Goal: Task Accomplishment & Management: Complete application form

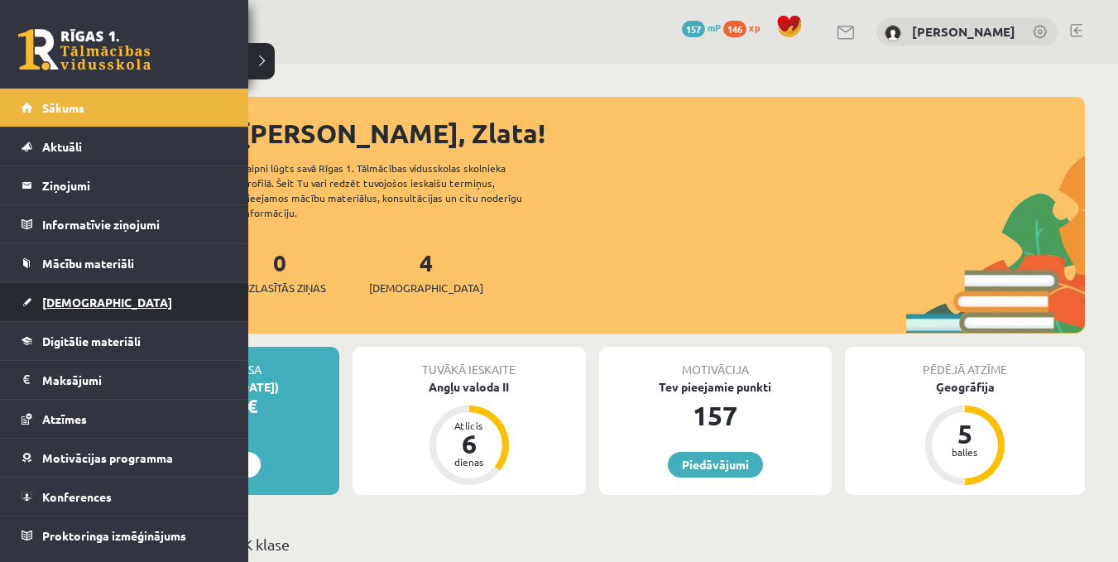
click at [77, 298] on span "[DEMOGRAPHIC_DATA]" at bounding box center [107, 302] width 130 height 15
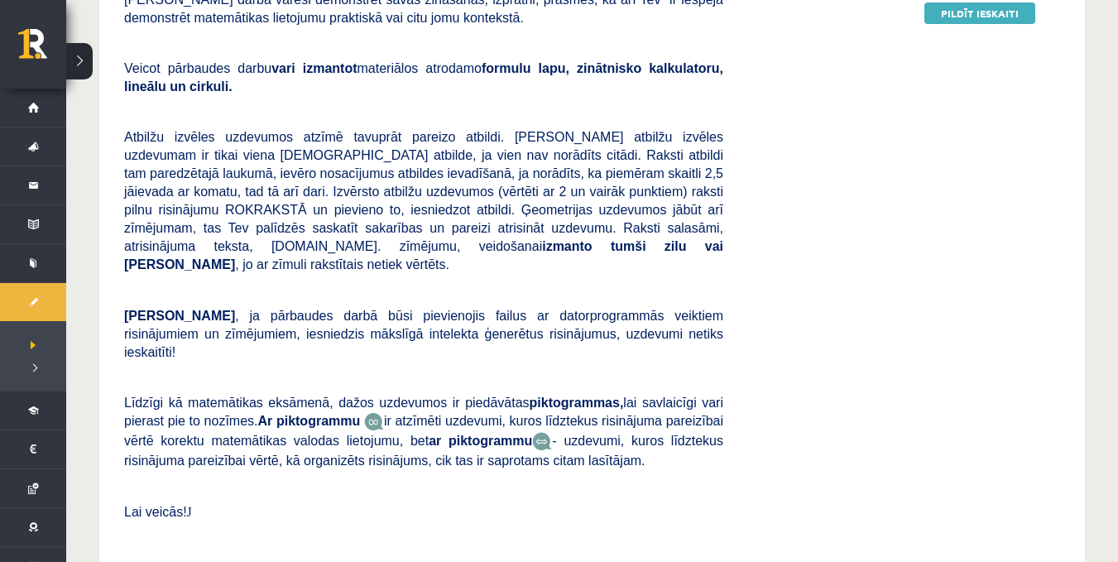
scroll to position [443, 0]
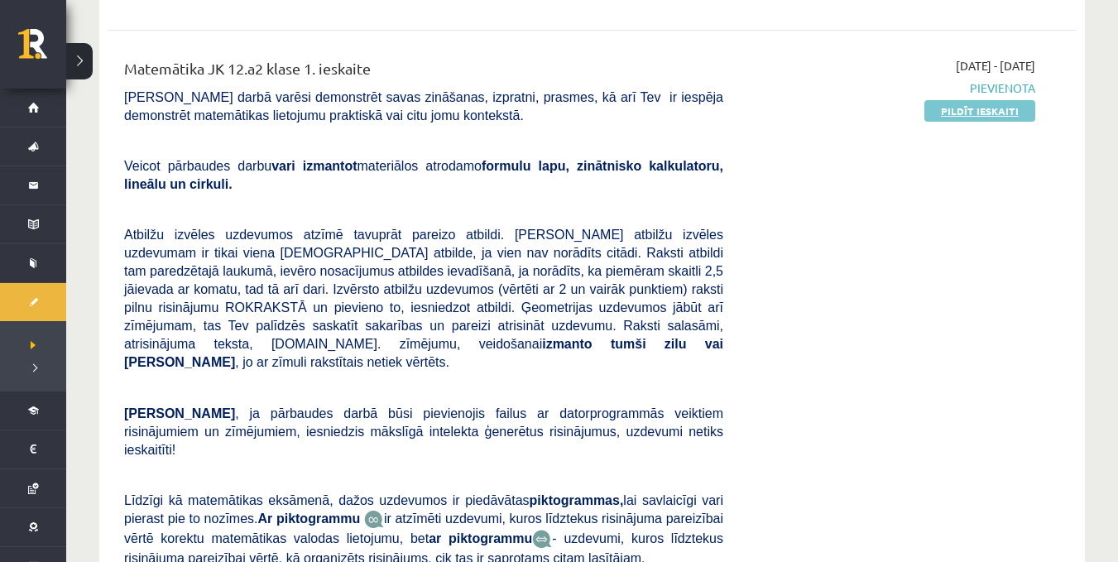
click at [997, 100] on link "Pildīt ieskaiti" at bounding box center [979, 111] width 111 height 22
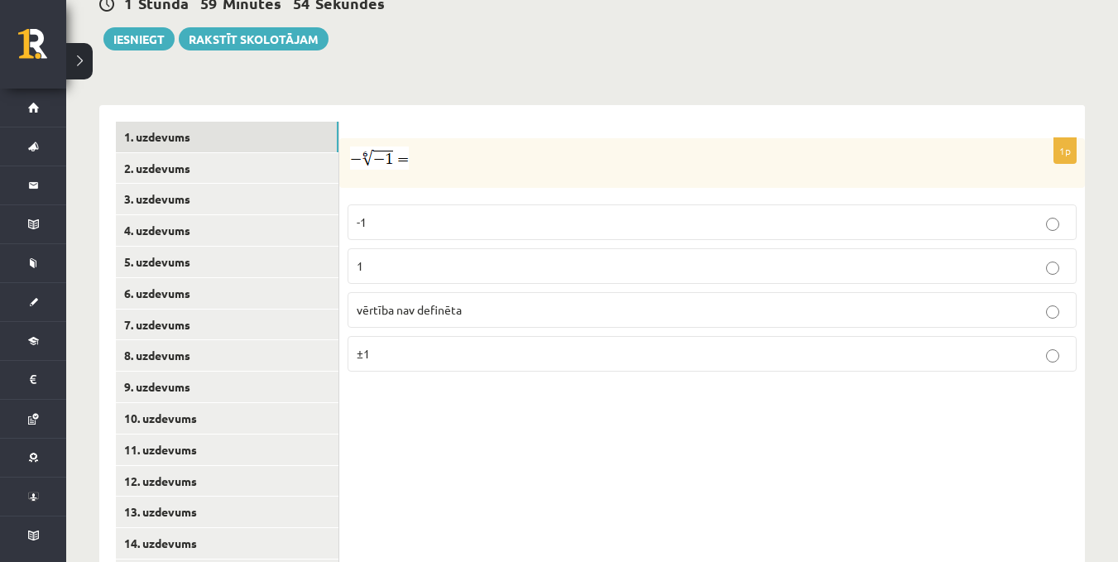
scroll to position [630, 0]
click at [463, 303] on p "vērtība nav definēta" at bounding box center [712, 311] width 711 height 17
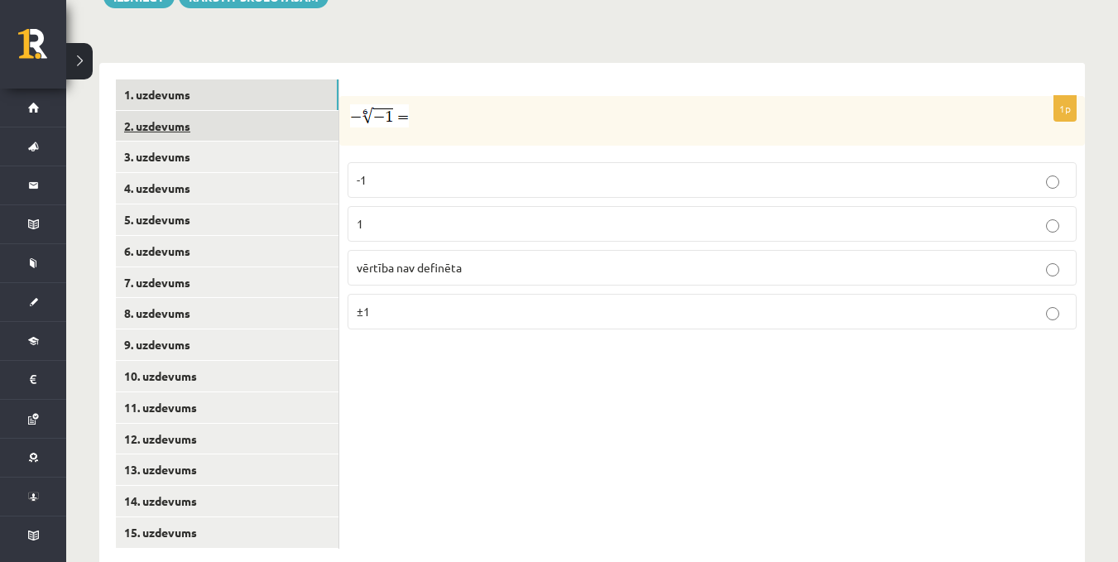
click at [168, 111] on link "2. uzdevums" at bounding box center [227, 126] width 223 height 31
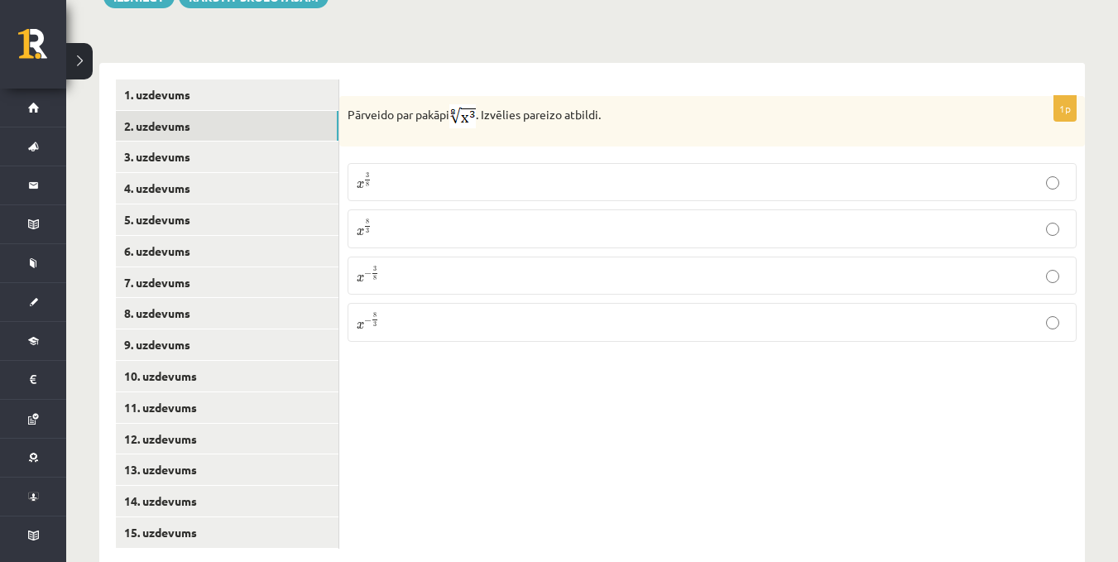
click at [415, 163] on label "x 3 8 x 3 8" at bounding box center [712, 182] width 729 height 38
click at [148, 142] on link "3. uzdevums" at bounding box center [227, 157] width 223 height 31
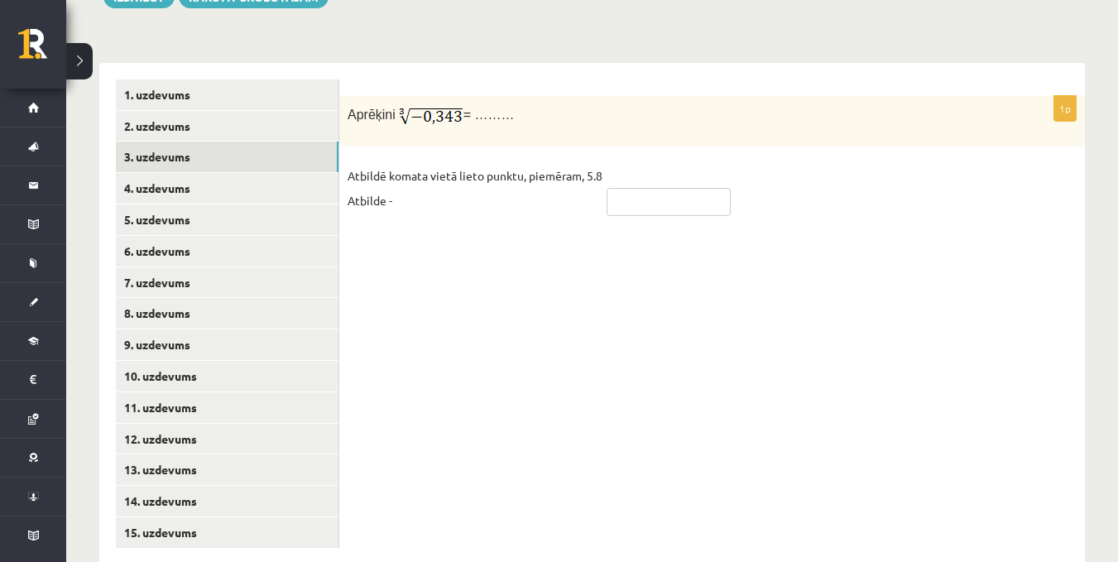
click at [700, 188] on input "text" at bounding box center [669, 202] width 124 height 28
type input "****"
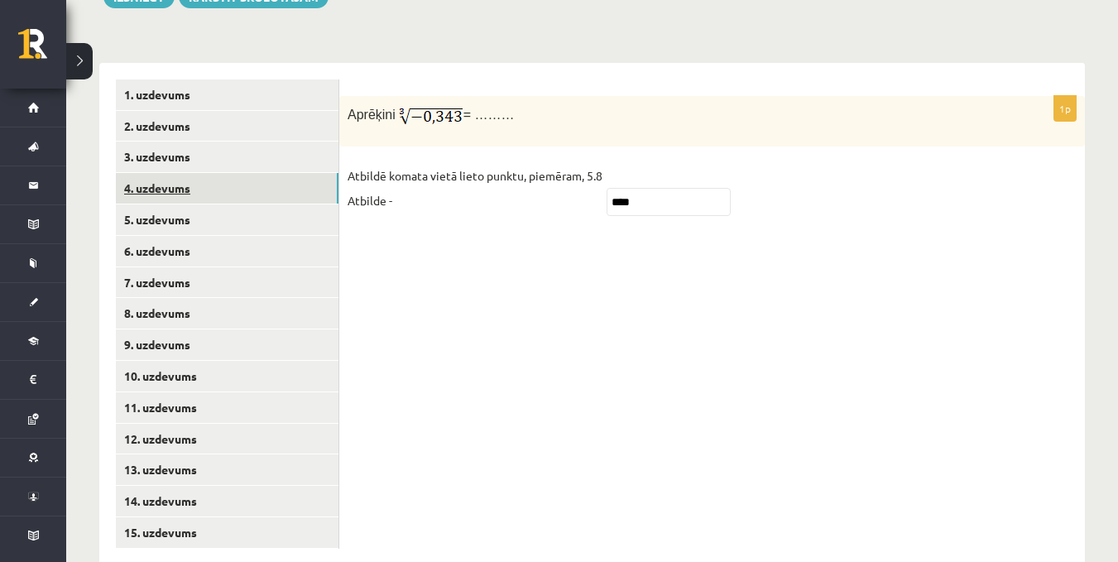
click at [180, 173] on link "4. uzdevums" at bounding box center [227, 188] width 223 height 31
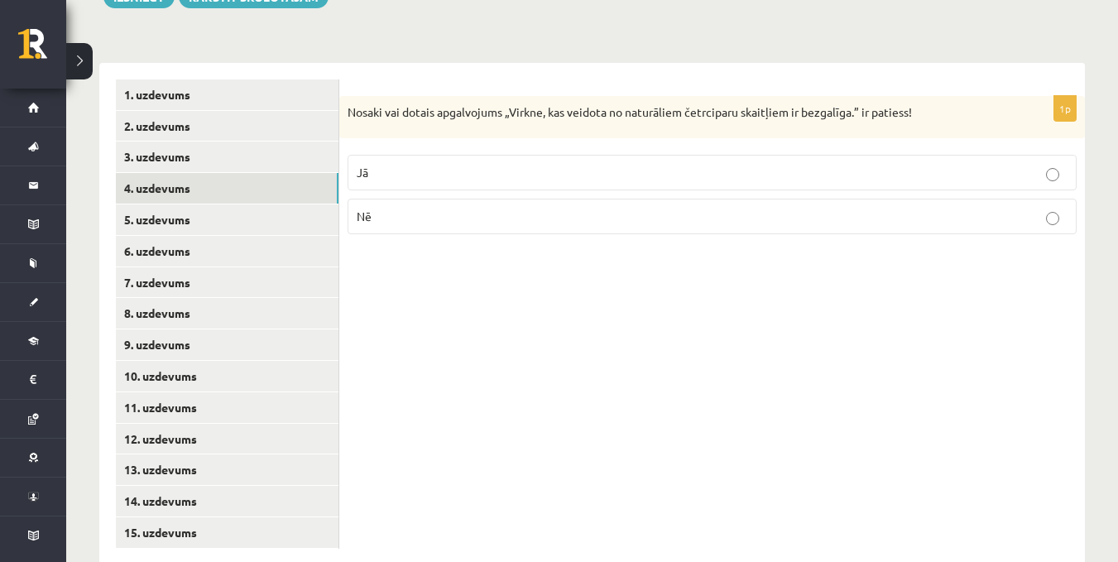
click at [423, 208] on p "Nē" at bounding box center [712, 216] width 711 height 17
click at [177, 204] on link "5. uzdevums" at bounding box center [227, 219] width 223 height 31
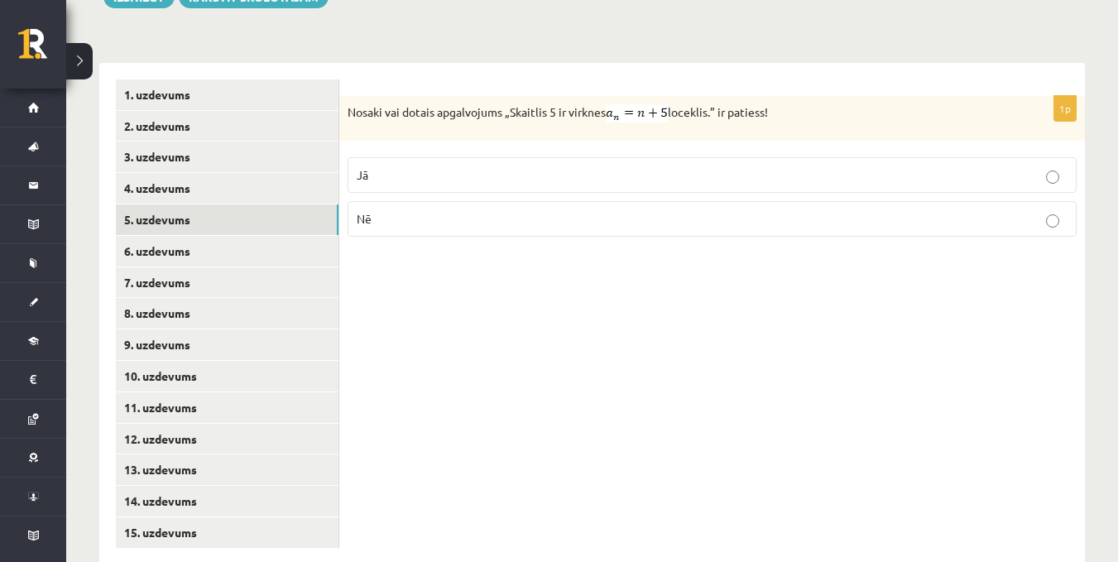
click at [666, 210] on p "Nē" at bounding box center [712, 218] width 711 height 17
click at [382, 166] on p "Jā" at bounding box center [712, 174] width 711 height 17
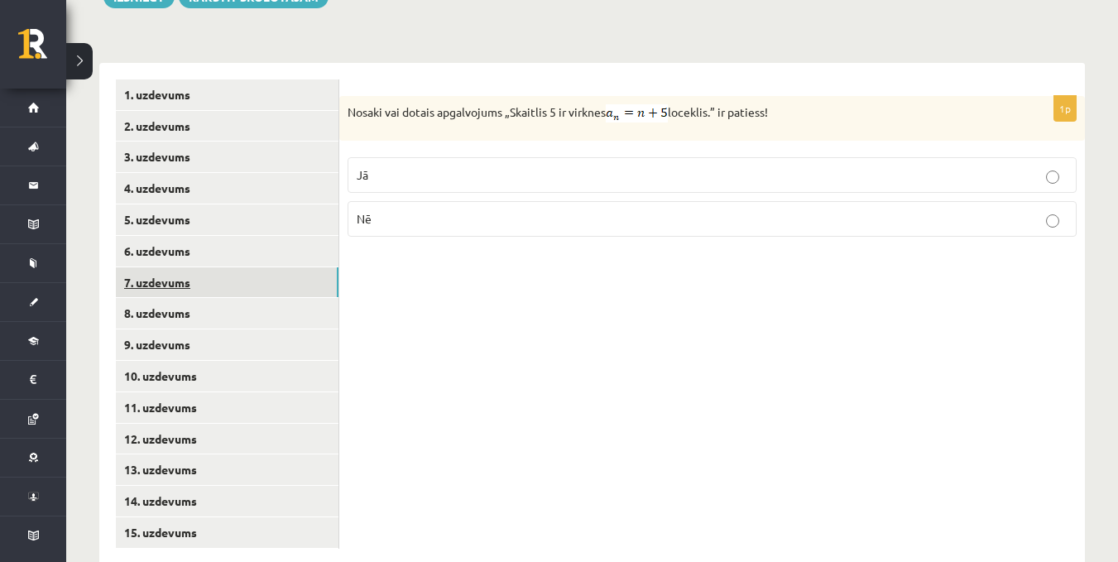
click at [161, 267] on link "7. uzdevums" at bounding box center [227, 282] width 223 height 31
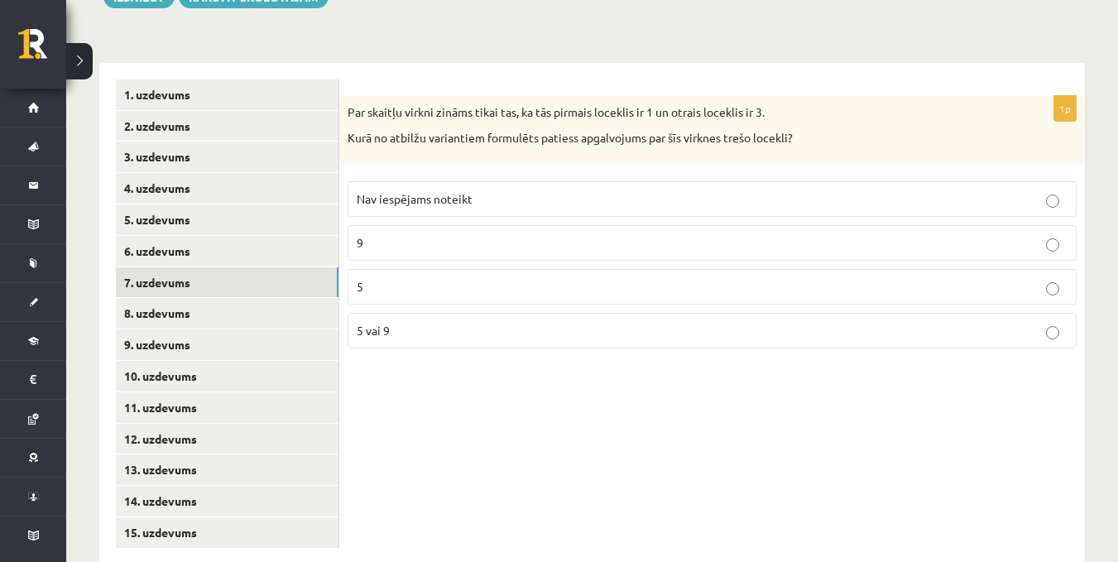
click at [408, 322] on p "5 vai 9" at bounding box center [712, 330] width 711 height 17
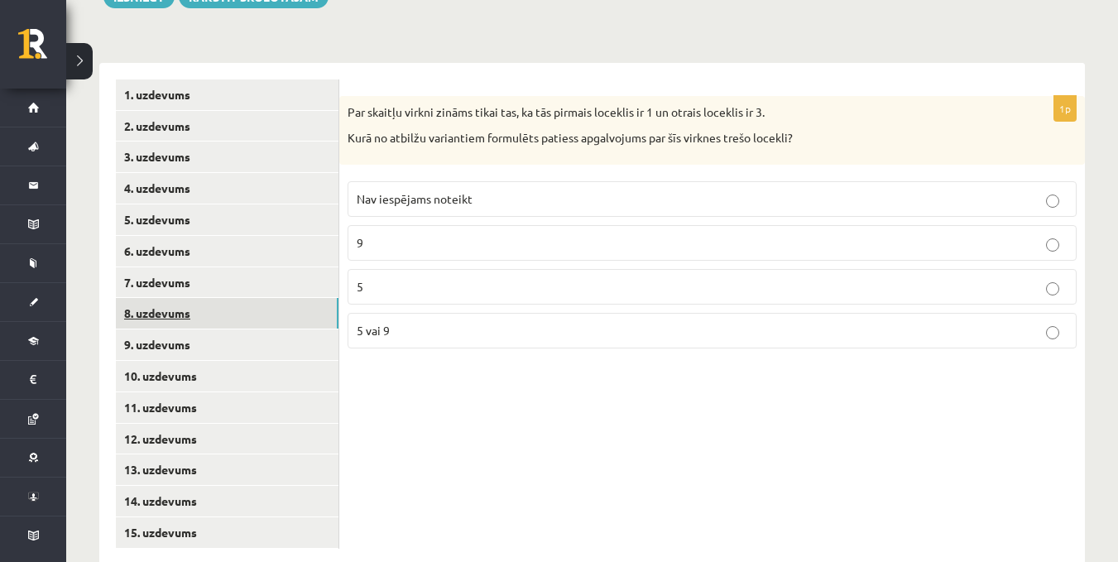
click at [172, 298] on link "8. uzdevums" at bounding box center [227, 313] width 223 height 31
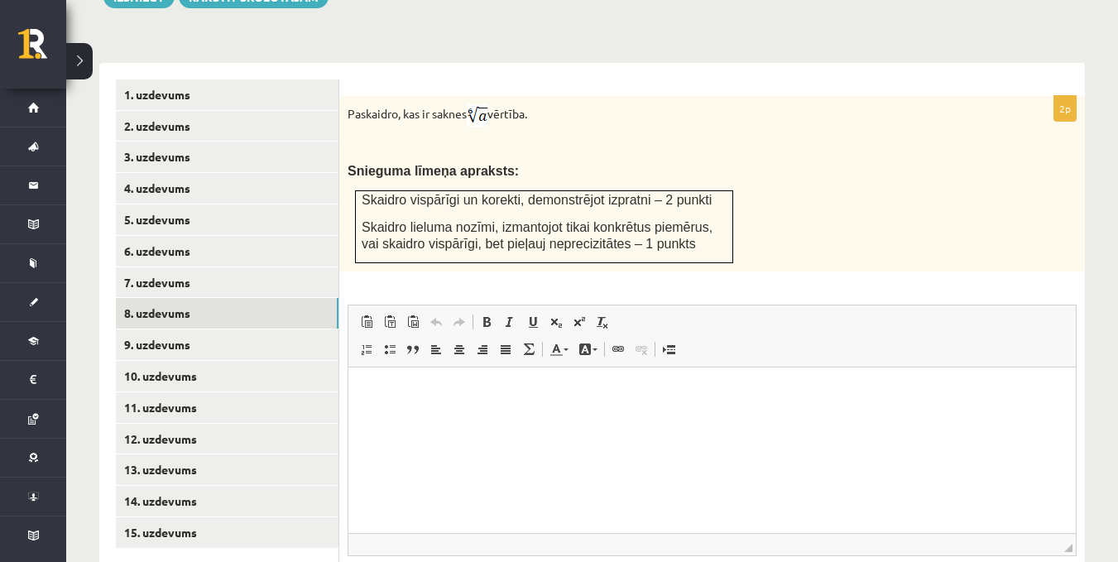
scroll to position [0, 0]
click at [442, 417] on html at bounding box center [711, 392] width 727 height 50
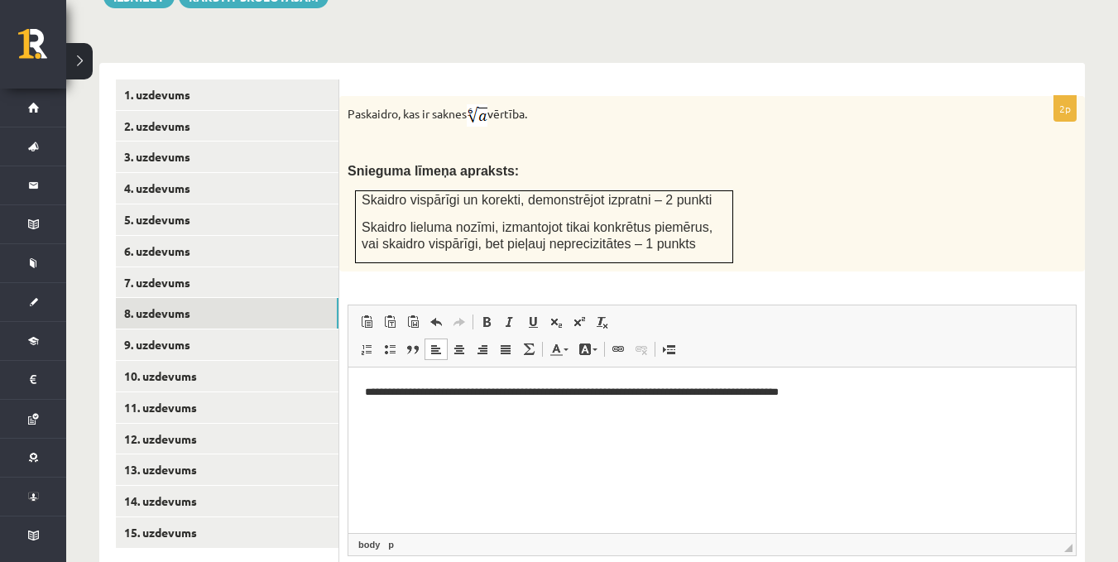
click at [649, 394] on p "**********" at bounding box center [712, 391] width 694 height 17
click at [752, 396] on p "**********" at bounding box center [712, 391] width 694 height 17
click at [754, 388] on p "**********" at bounding box center [712, 391] width 694 height 17
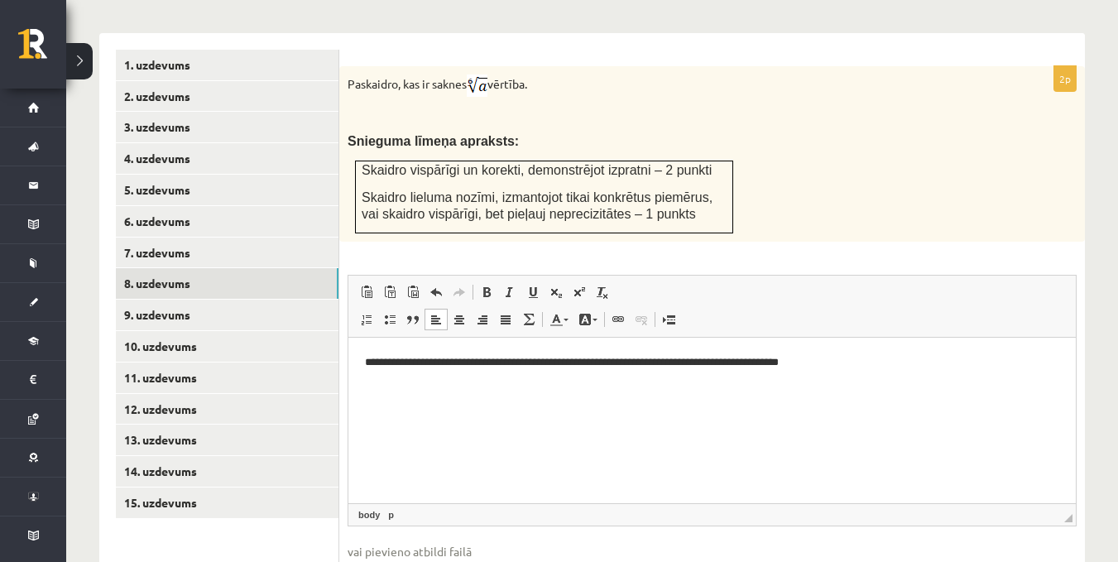
scroll to position [706, 0]
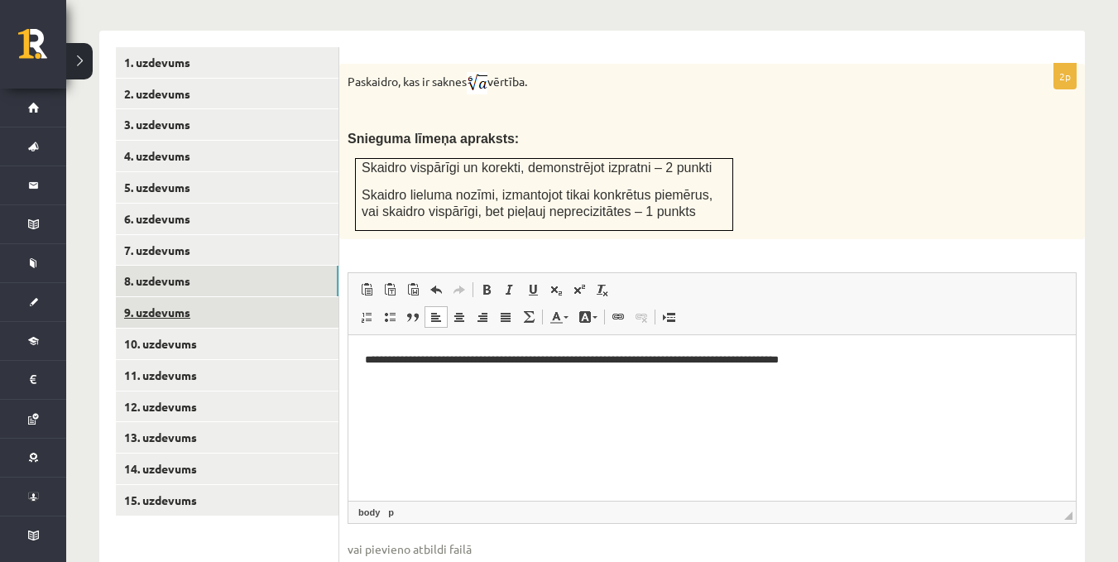
click at [161, 297] on link "9. uzdevums" at bounding box center [227, 312] width 223 height 31
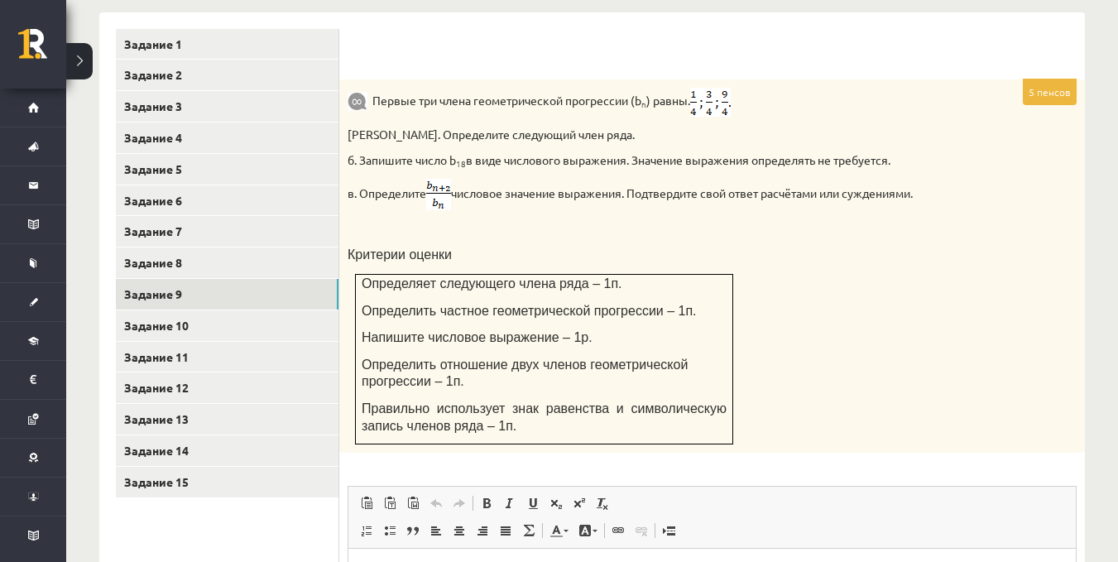
scroll to position [757, 0]
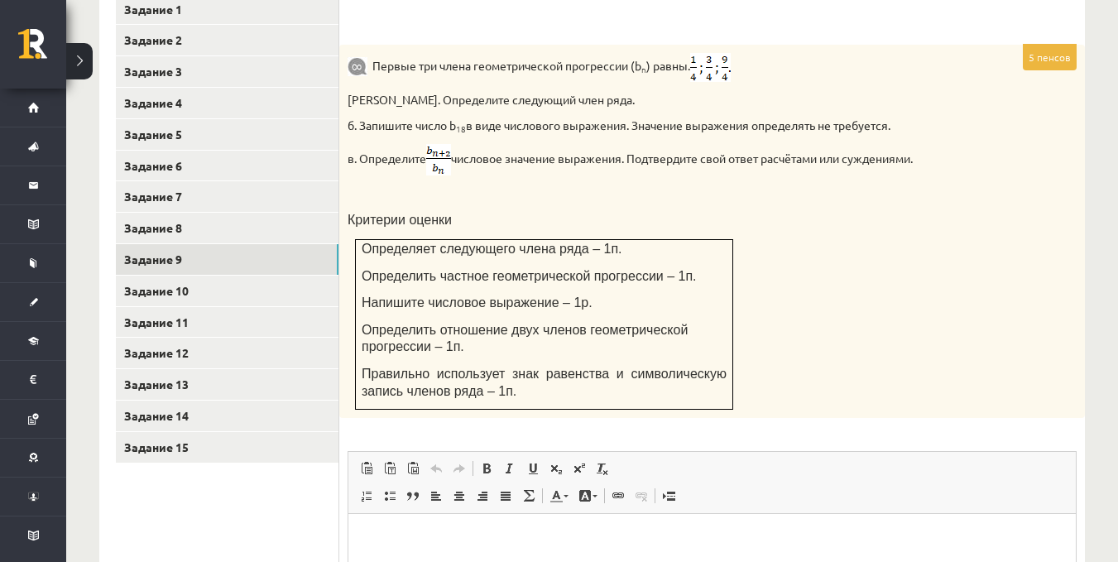
click at [906, 276] on div "Первые три члена геометрической прогрессии (b n ) равны . а. Определите следующ…" at bounding box center [712, 232] width 746 height 374
click at [132, 287] on font "Задание 10" at bounding box center [156, 290] width 65 height 15
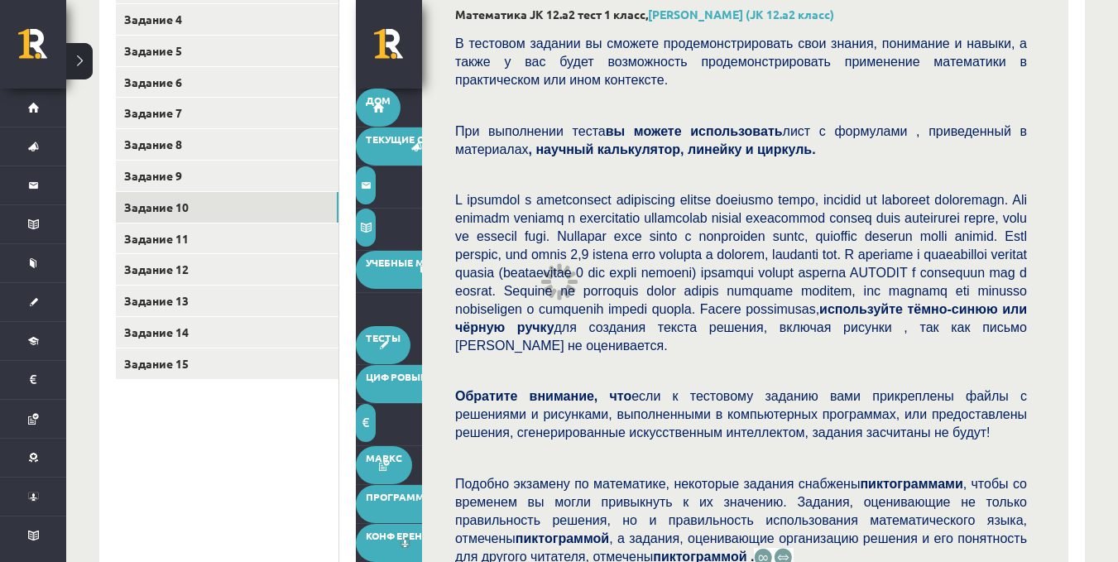
scroll to position [840, 0]
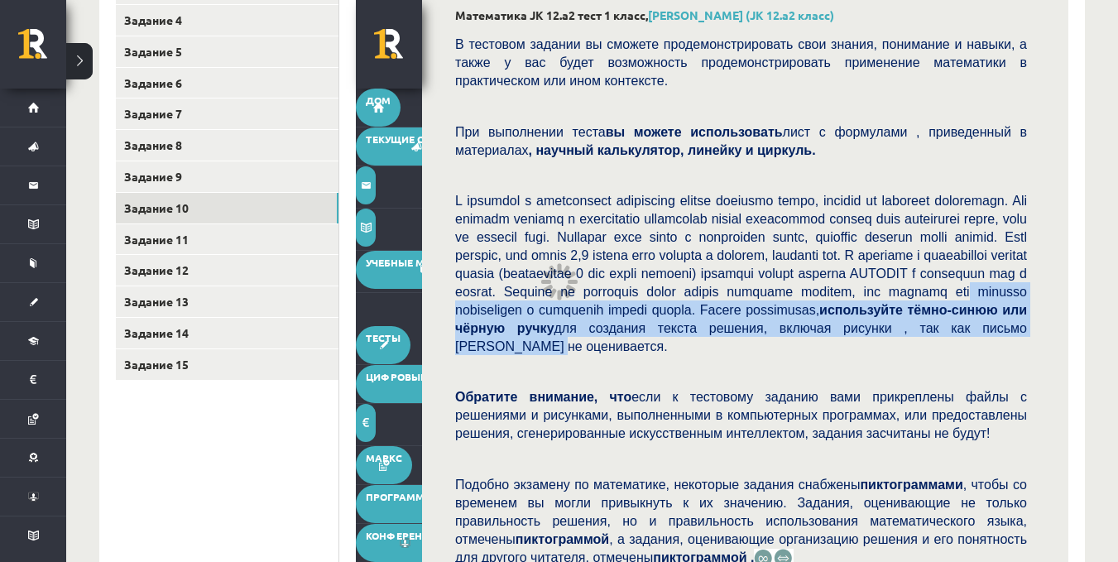
drag, startPoint x: 1114, startPoint y: 300, endPoint x: 1116, endPoint y: 321, distance: 20.8
click at [1116, 321] on div "Математика JK 12.a2 тест 1 класс, Злата Зима (JK 12.a2 класс) В тестовом задани…" at bounding box center [592, 298] width 1052 height 2149
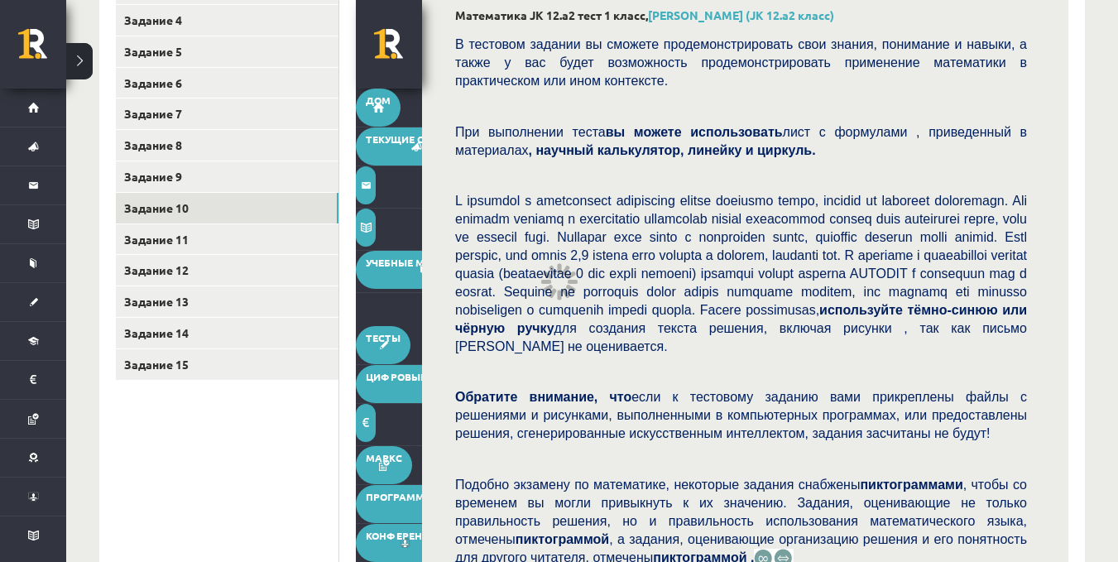
click at [1030, 226] on div "В тестовом задании вы сможете продемонстрировать свои знания, понимание и навык…" at bounding box center [745, 343] width 580 height 635
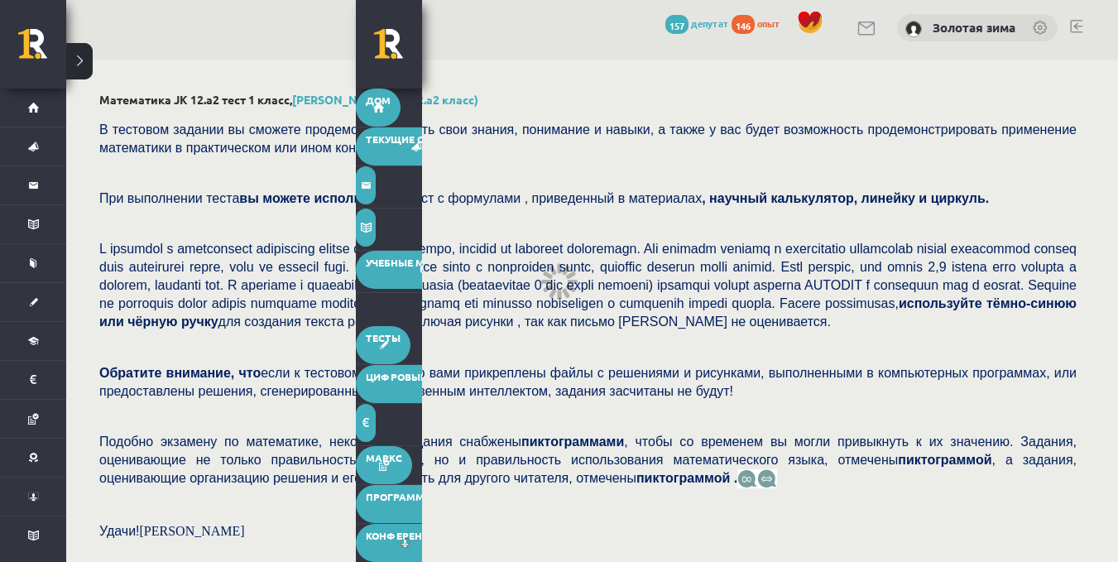
scroll to position [0, 0]
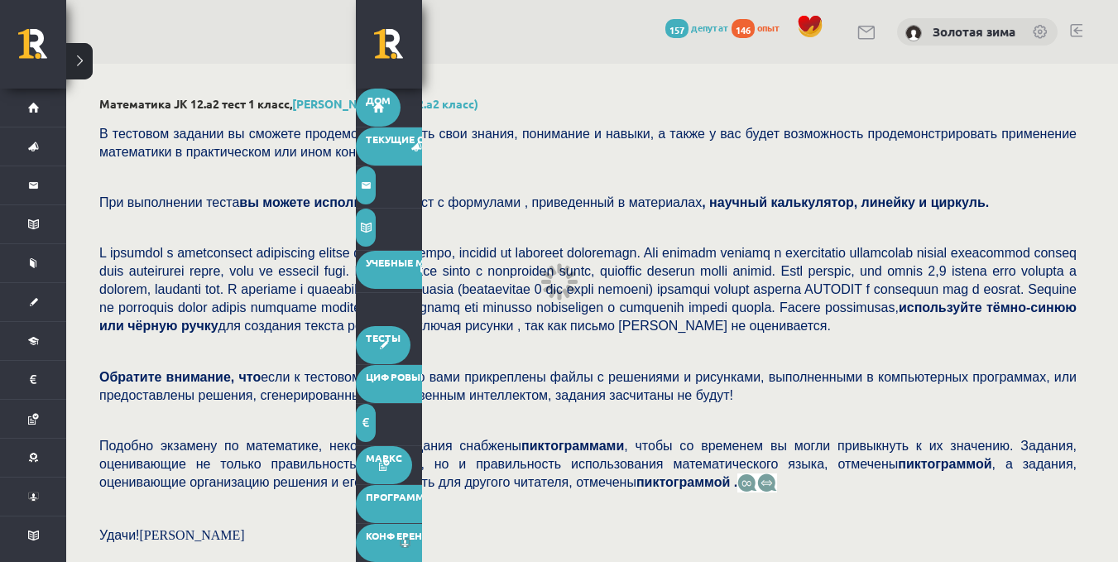
click at [233, 43] on div "0 Подарки 157 депутат 146 опыт Золотая зима" at bounding box center [592, 32] width 1052 height 64
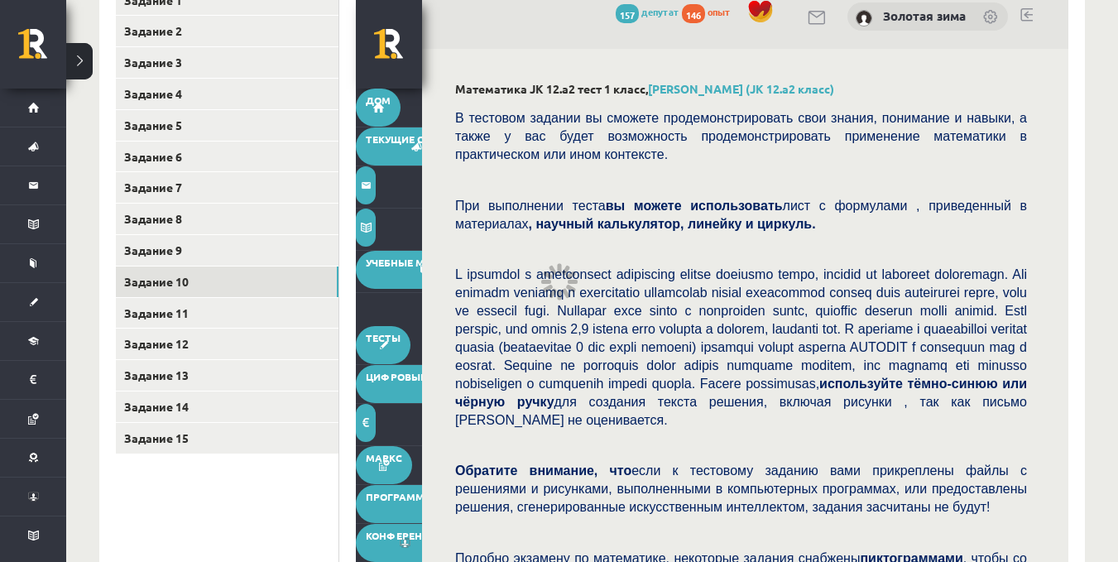
scroll to position [828, 0]
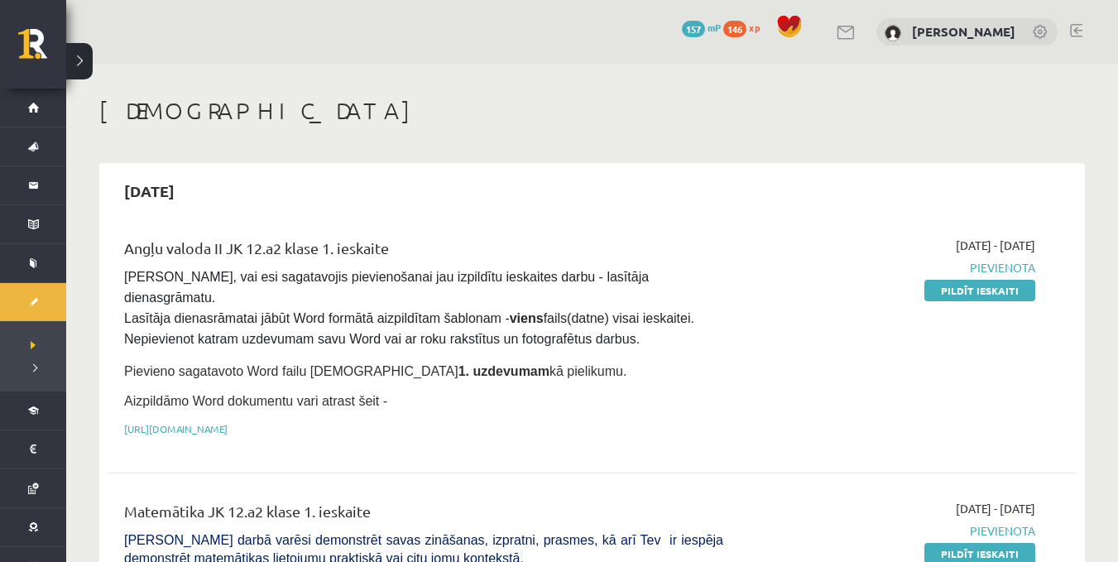
scroll to position [443, 0]
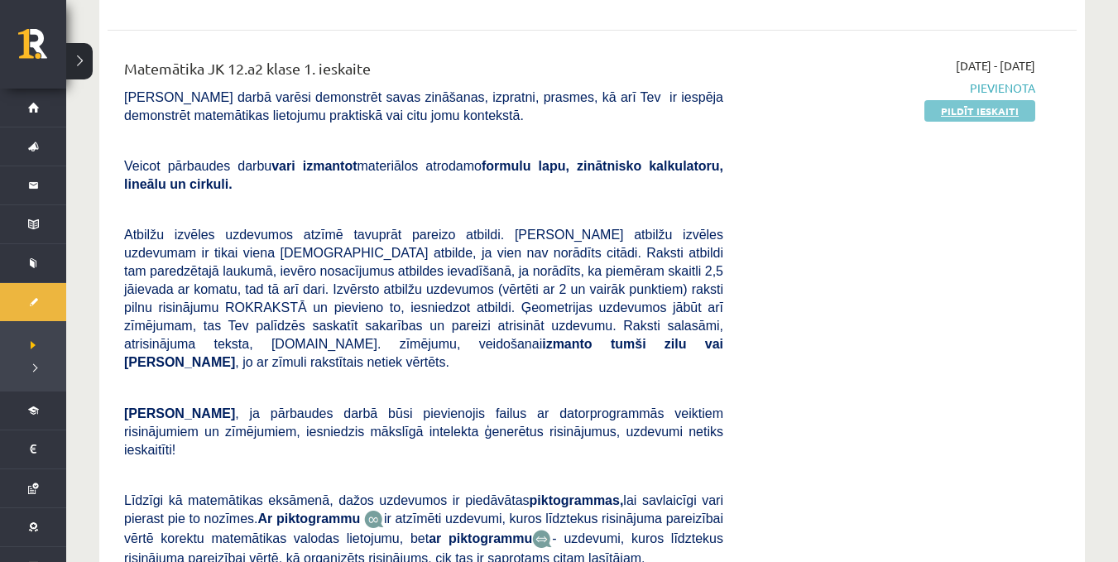
click at [951, 100] on link "Pildīt ieskaiti" at bounding box center [979, 111] width 111 height 22
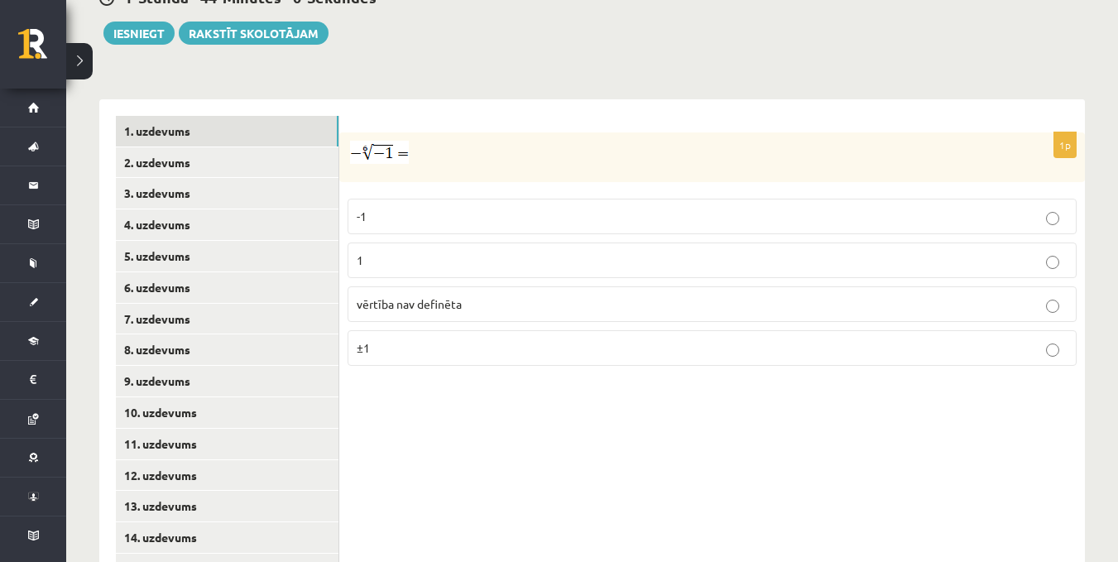
scroll to position [674, 0]
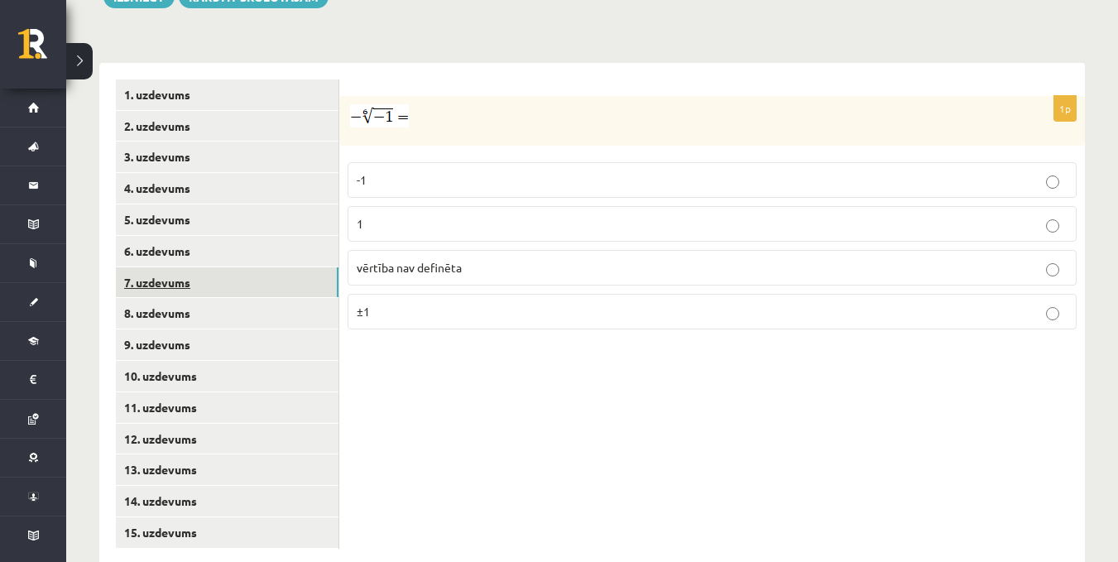
click at [209, 267] on link "7. uzdevums" at bounding box center [227, 282] width 223 height 31
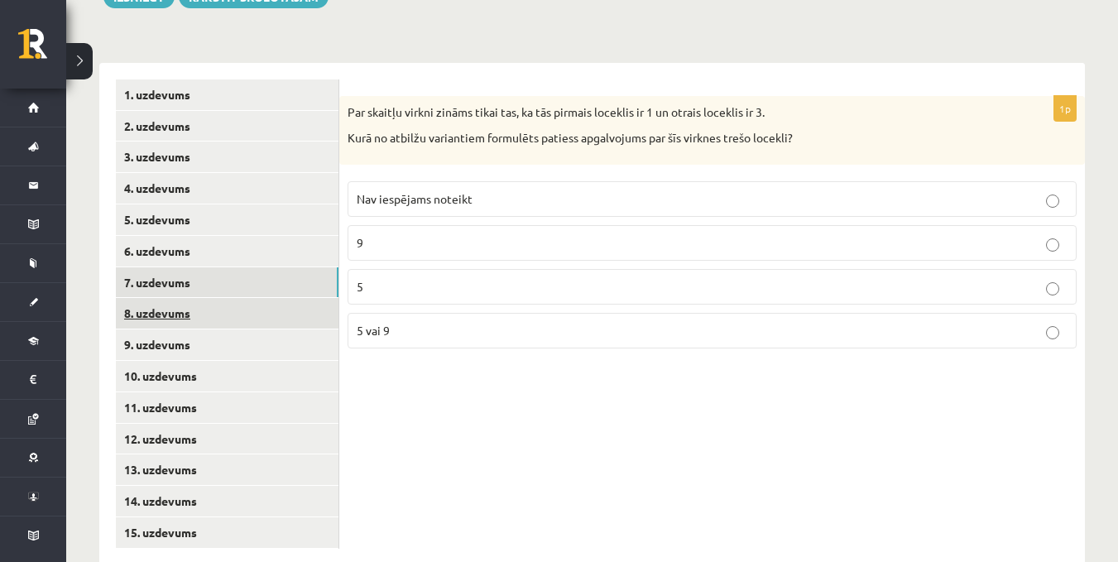
click at [180, 298] on link "8. uzdevums" at bounding box center [227, 313] width 223 height 31
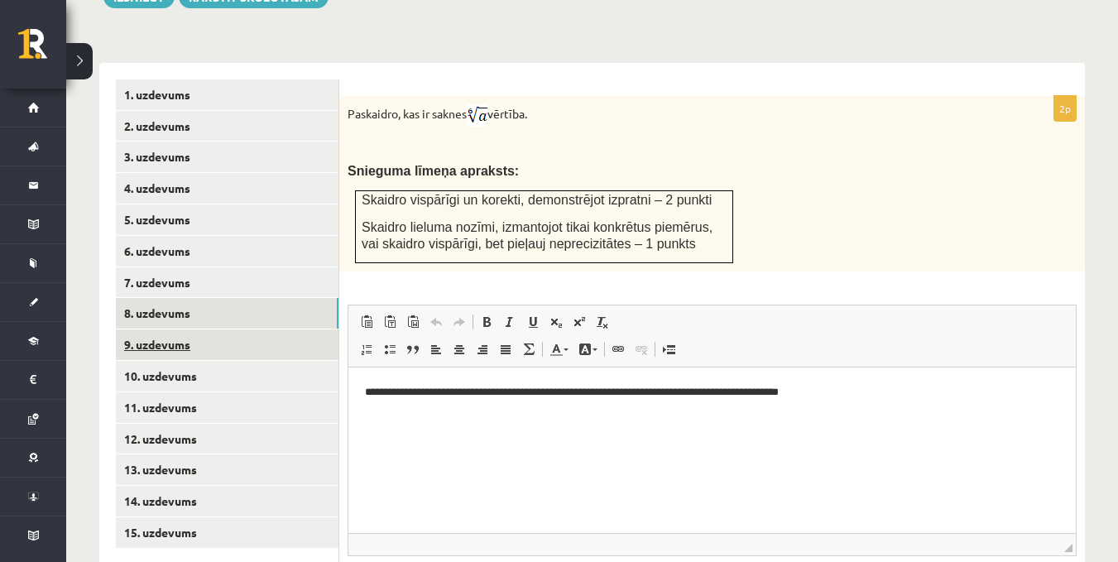
scroll to position [0, 0]
click at [179, 329] on link "9. uzdevums" at bounding box center [227, 344] width 223 height 31
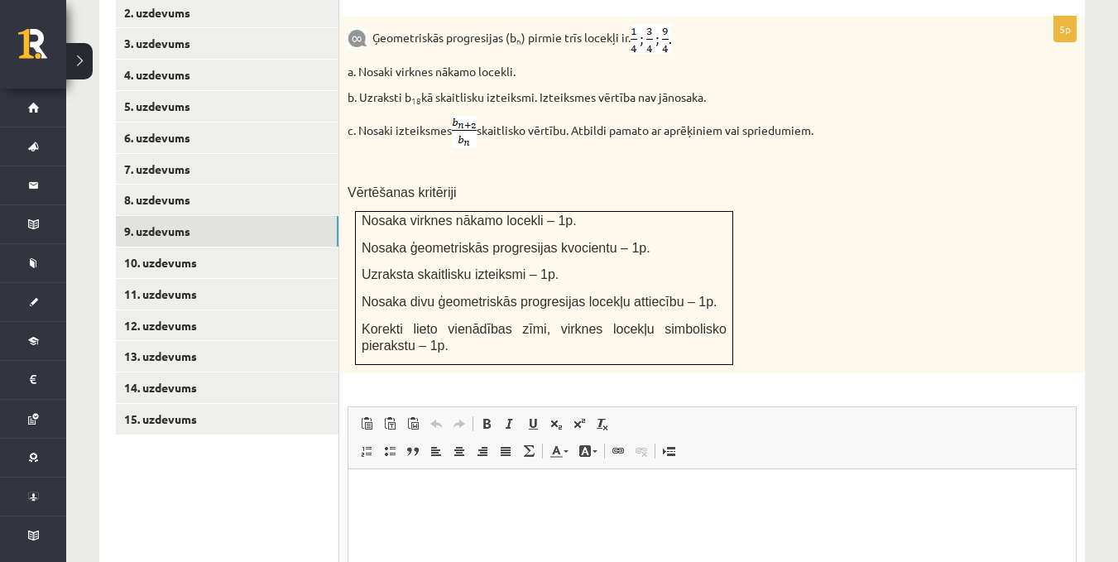
scroll to position [802, 0]
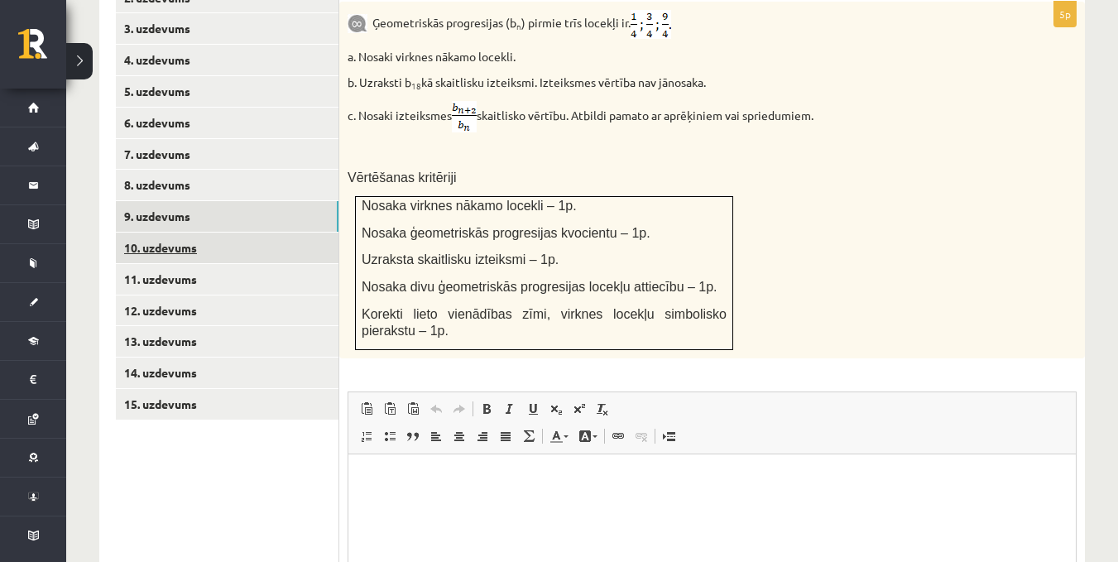
click at [166, 233] on link "10. uzdevums" at bounding box center [227, 248] width 223 height 31
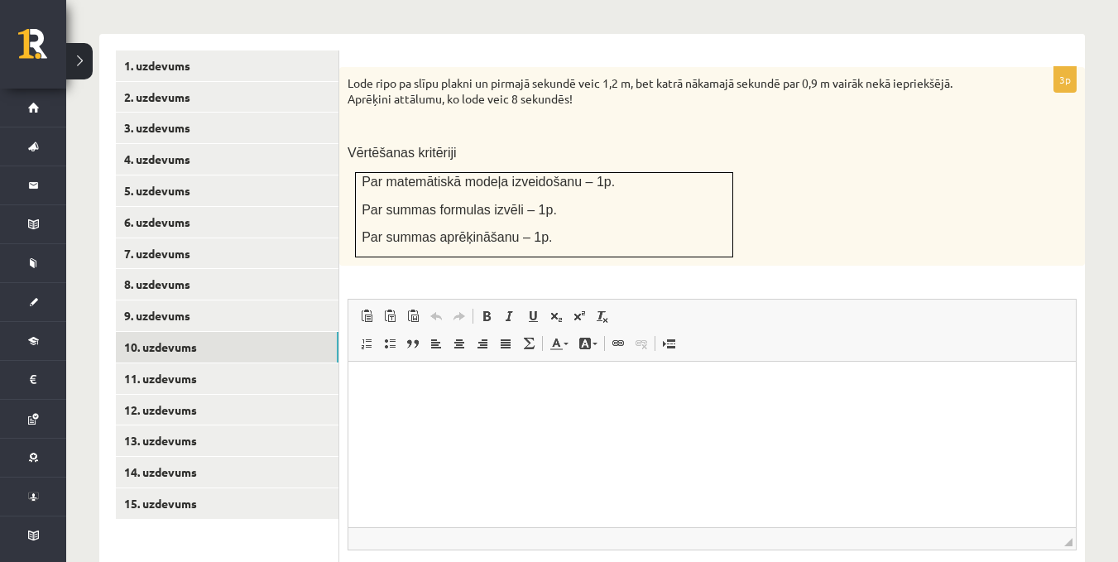
scroll to position [798, 0]
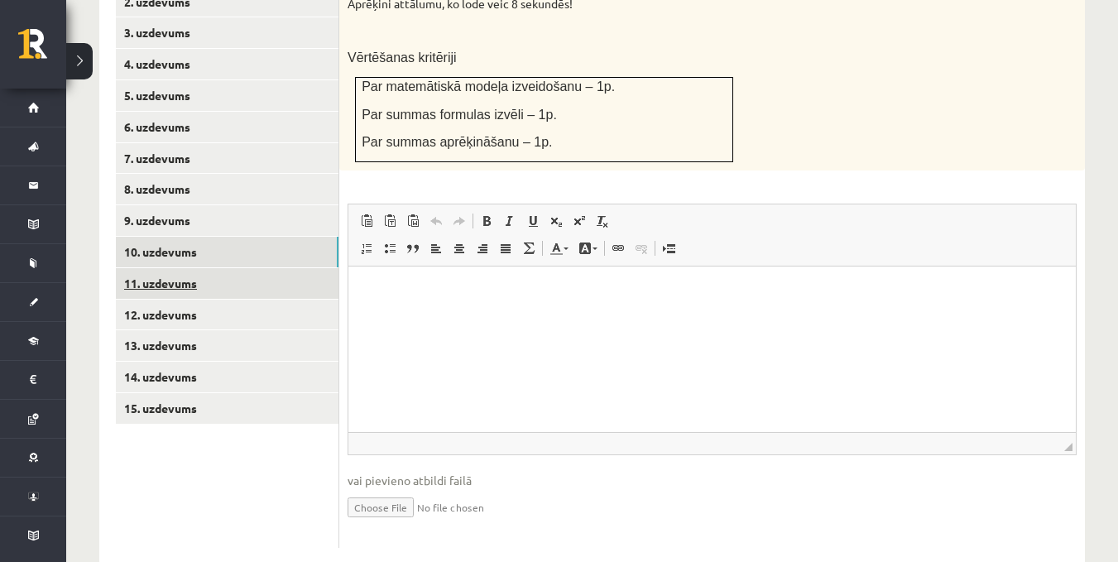
click at [171, 268] on link "11. uzdevums" at bounding box center [227, 283] width 223 height 31
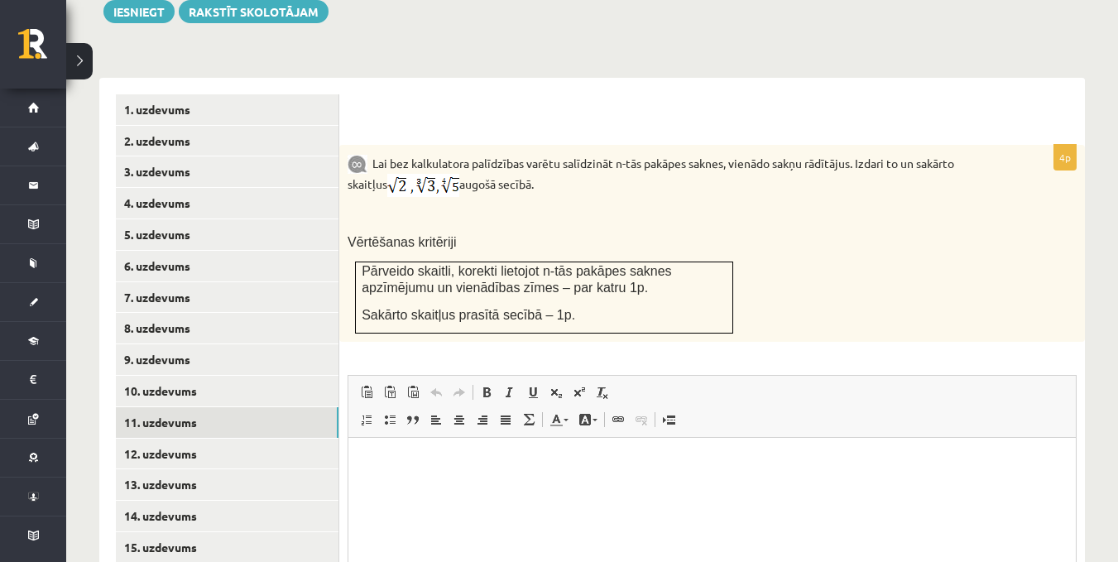
scroll to position [674, 0]
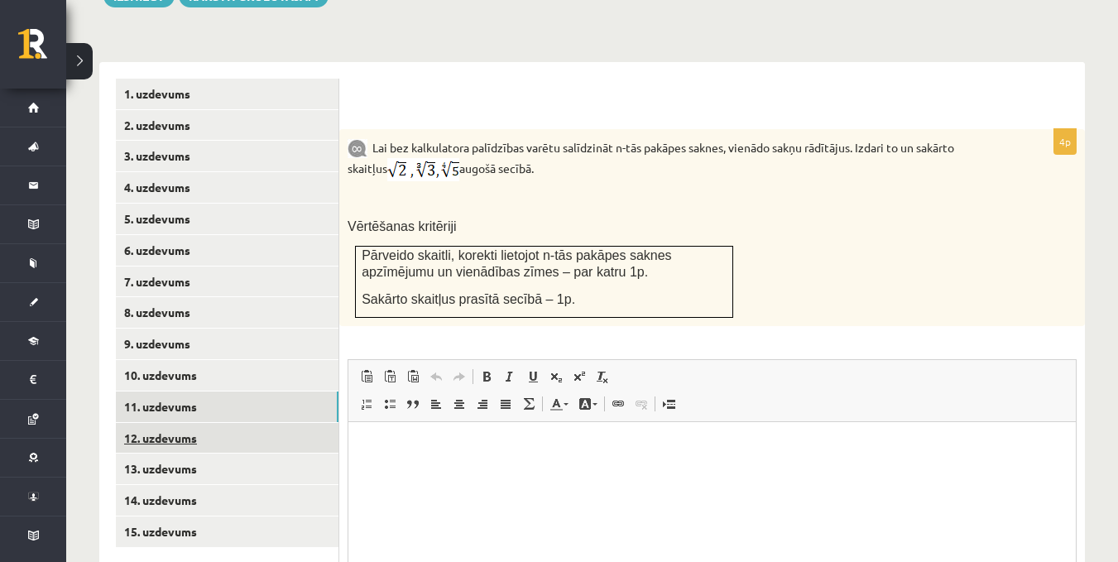
click at [196, 423] on link "12. uzdevums" at bounding box center [227, 438] width 223 height 31
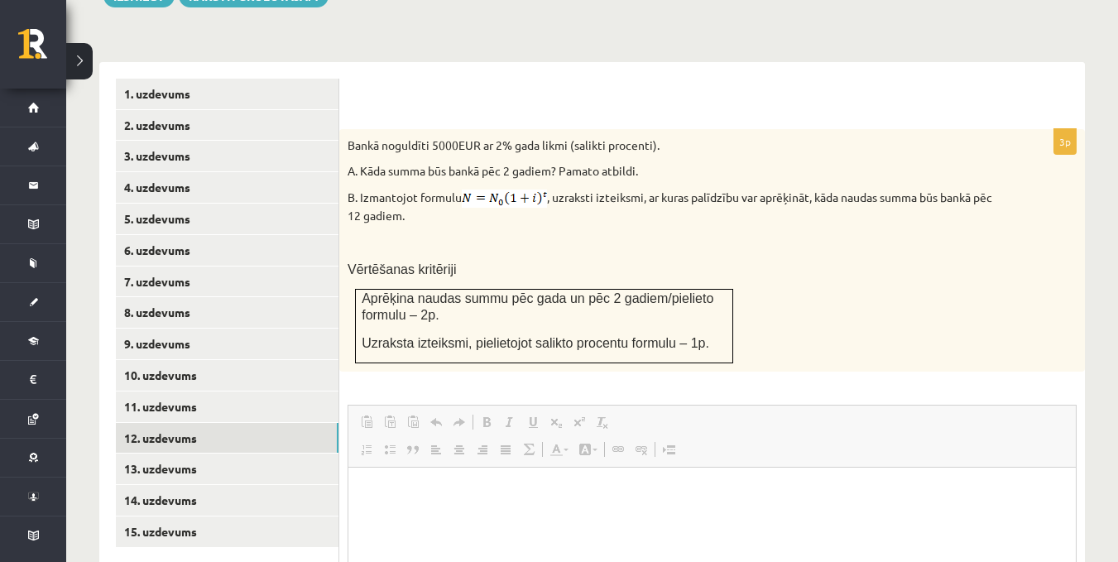
scroll to position [0, 0]
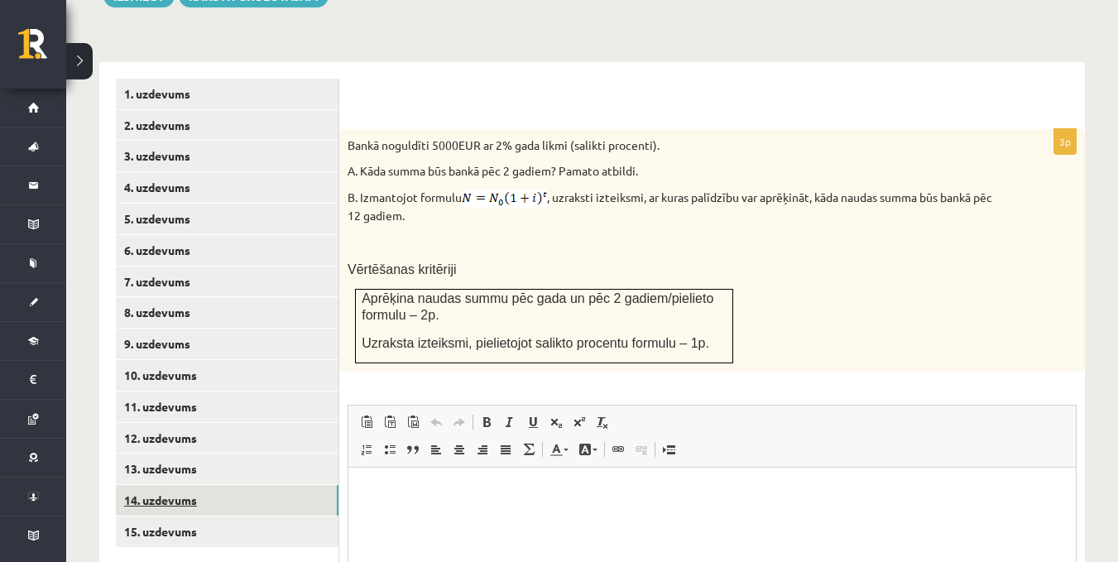
click at [227, 485] on link "14. uzdevums" at bounding box center [227, 500] width 223 height 31
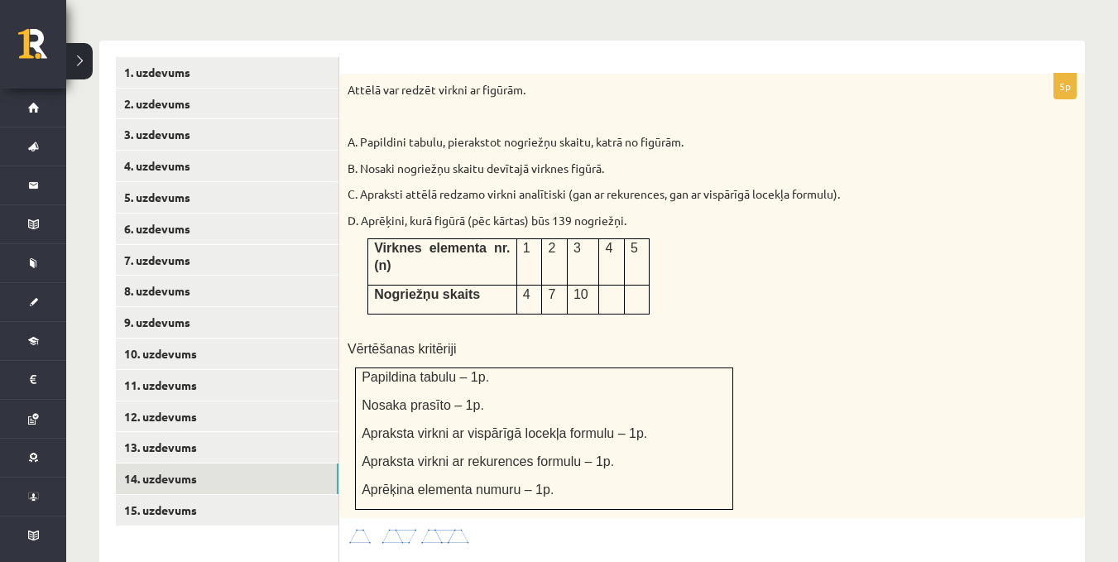
scroll to position [717, 0]
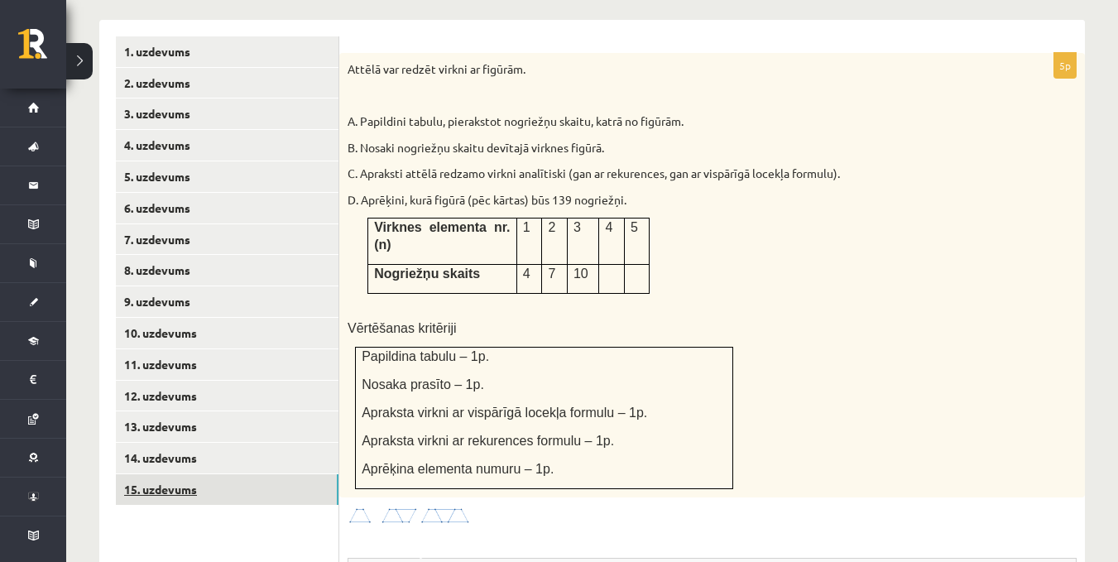
click at [184, 474] on link "15. uzdevums" at bounding box center [227, 489] width 223 height 31
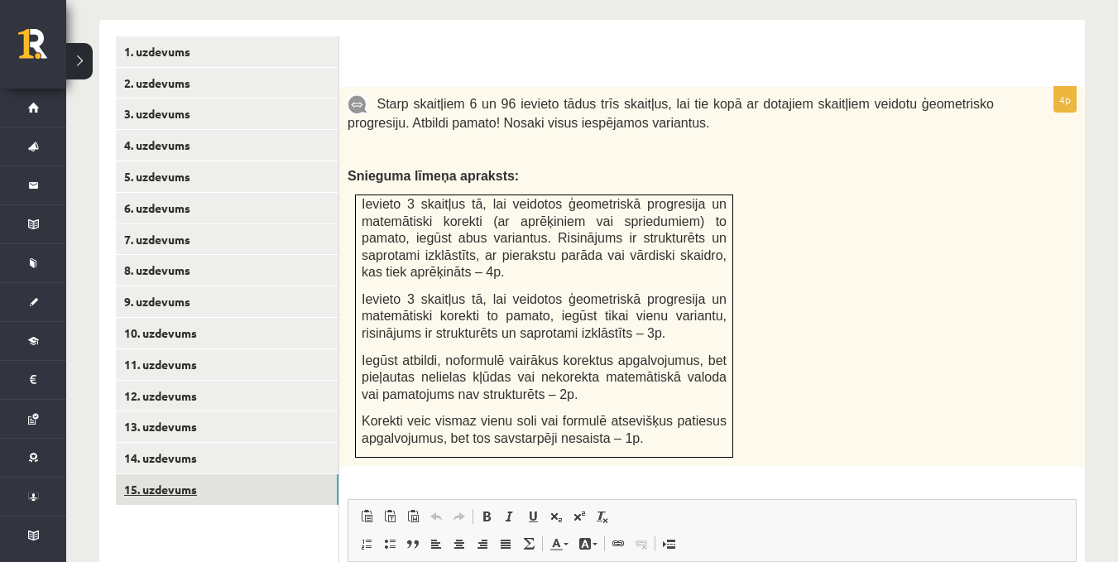
scroll to position [0, 0]
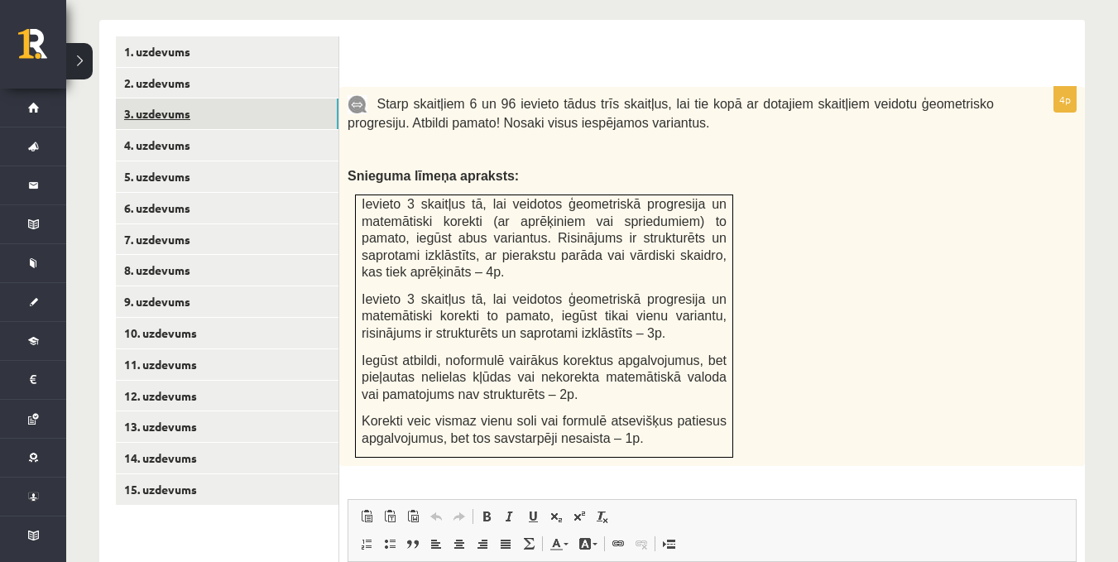
click at [157, 98] on link "3. uzdevums" at bounding box center [227, 113] width 223 height 31
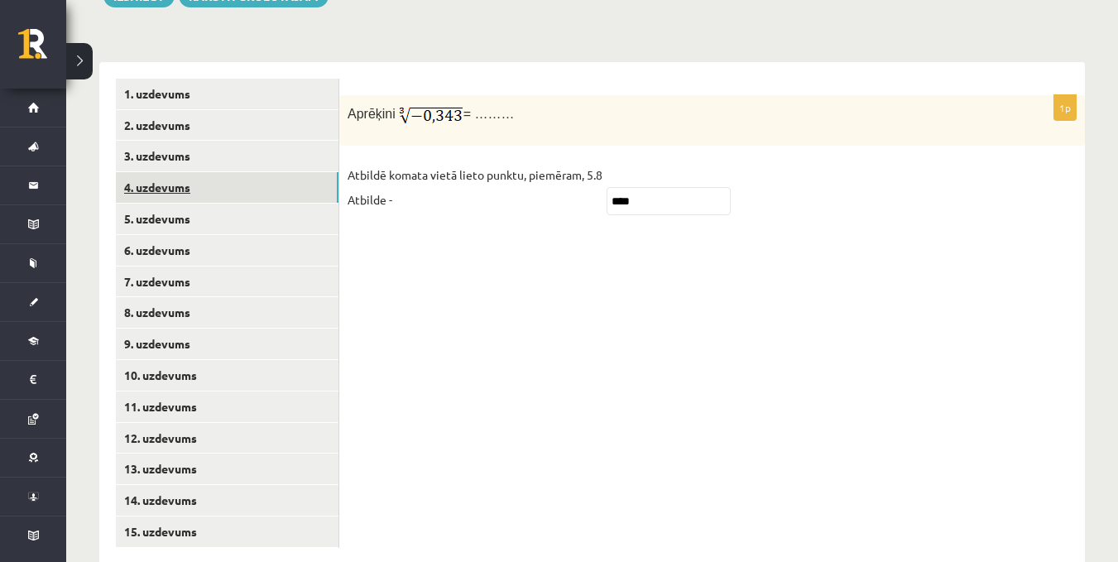
click at [151, 172] on link "4. uzdevums" at bounding box center [227, 187] width 223 height 31
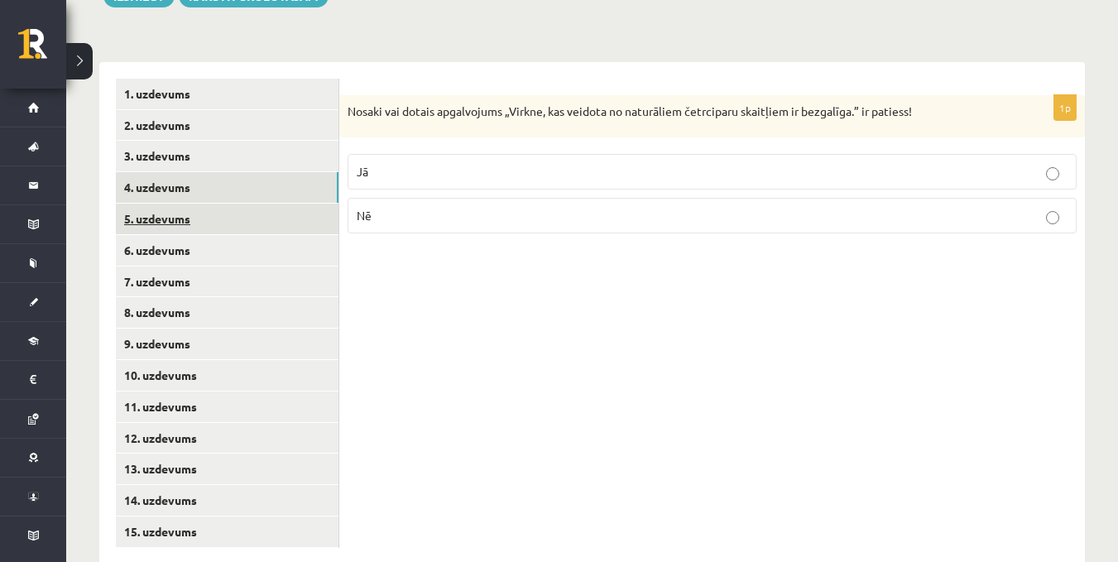
click at [165, 204] on link "5. uzdevums" at bounding box center [227, 219] width 223 height 31
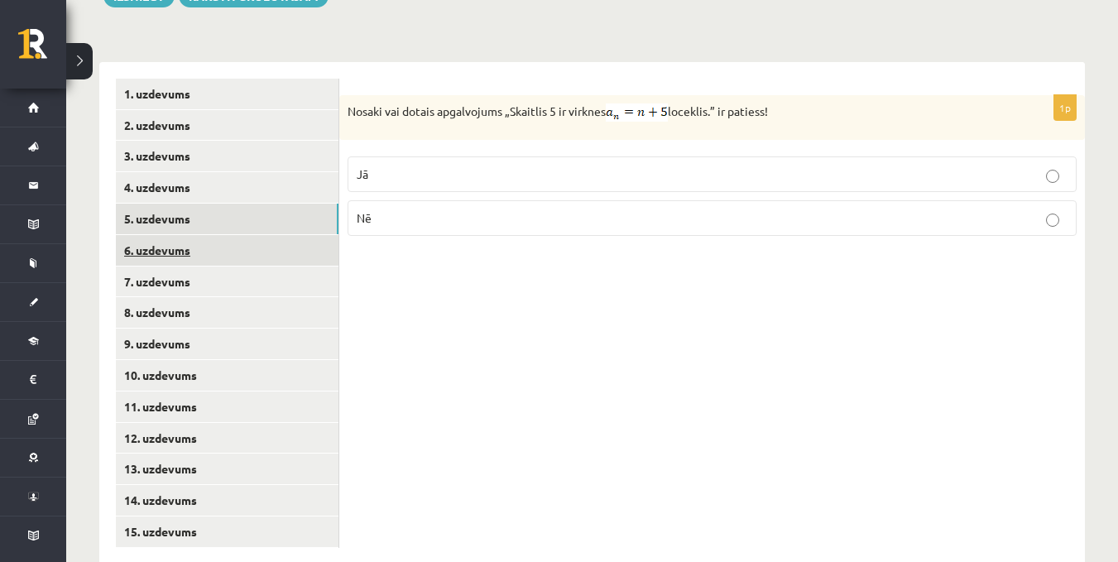
click at [162, 235] on link "6. uzdevums" at bounding box center [227, 250] width 223 height 31
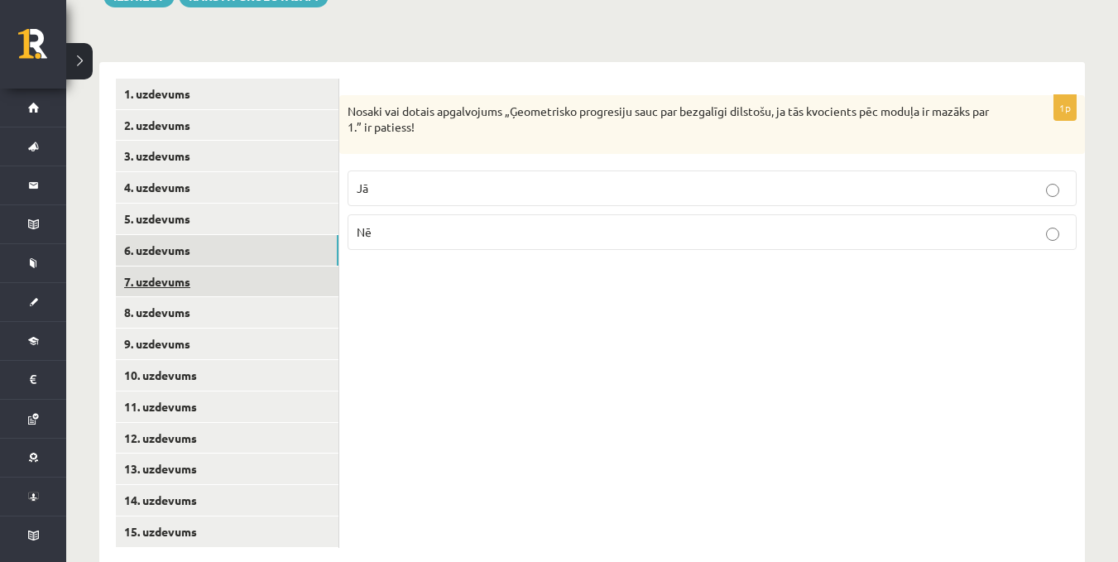
click at [178, 266] on link "7. uzdevums" at bounding box center [227, 281] width 223 height 31
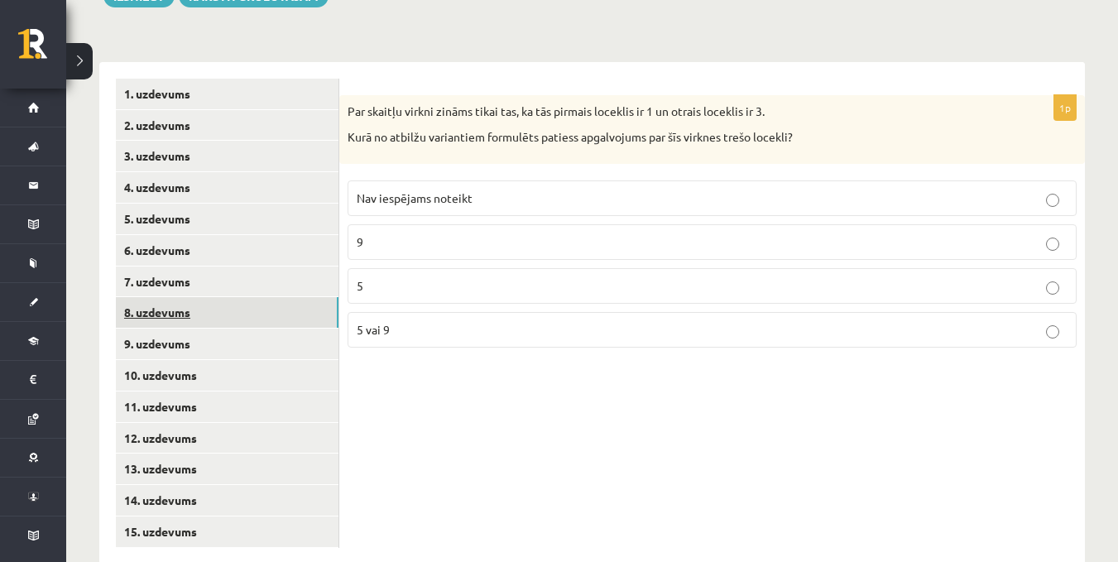
click at [178, 297] on link "8. uzdevums" at bounding box center [227, 312] width 223 height 31
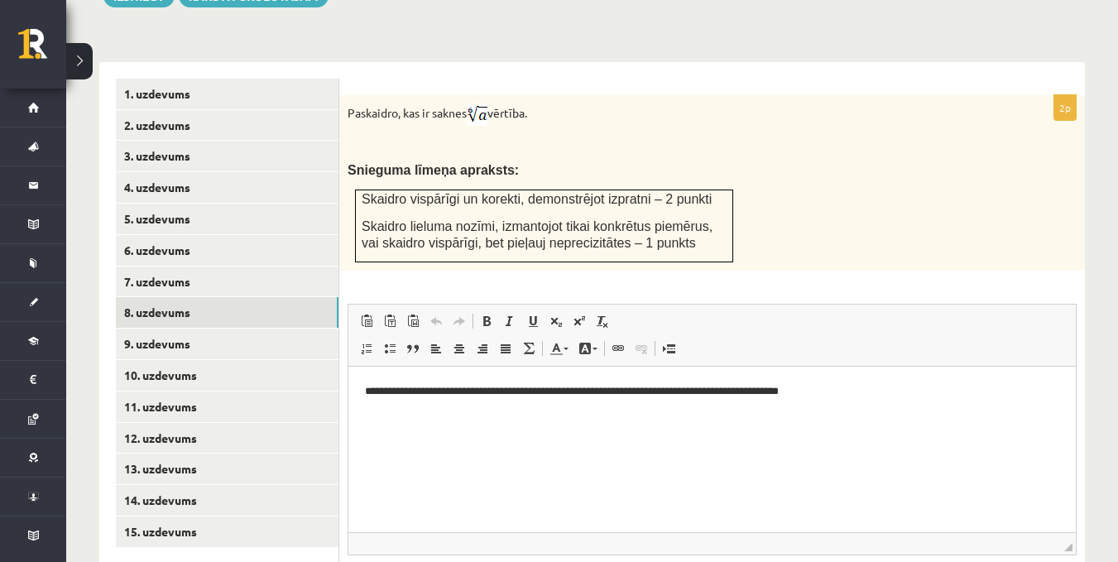
scroll to position [0, 0]
click at [151, 329] on link "9. uzdevums" at bounding box center [227, 344] width 223 height 31
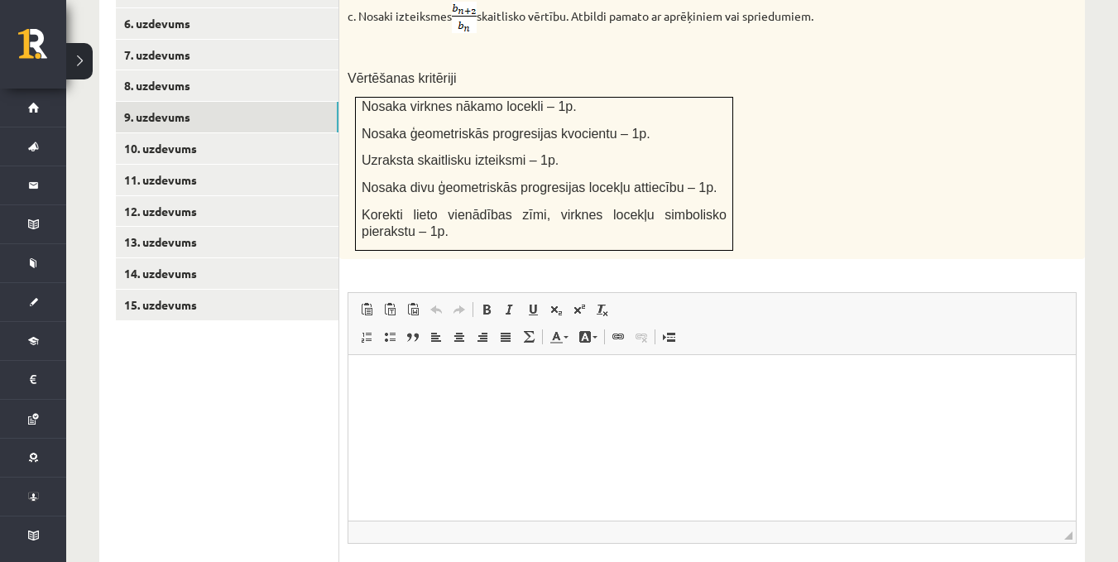
scroll to position [899, 0]
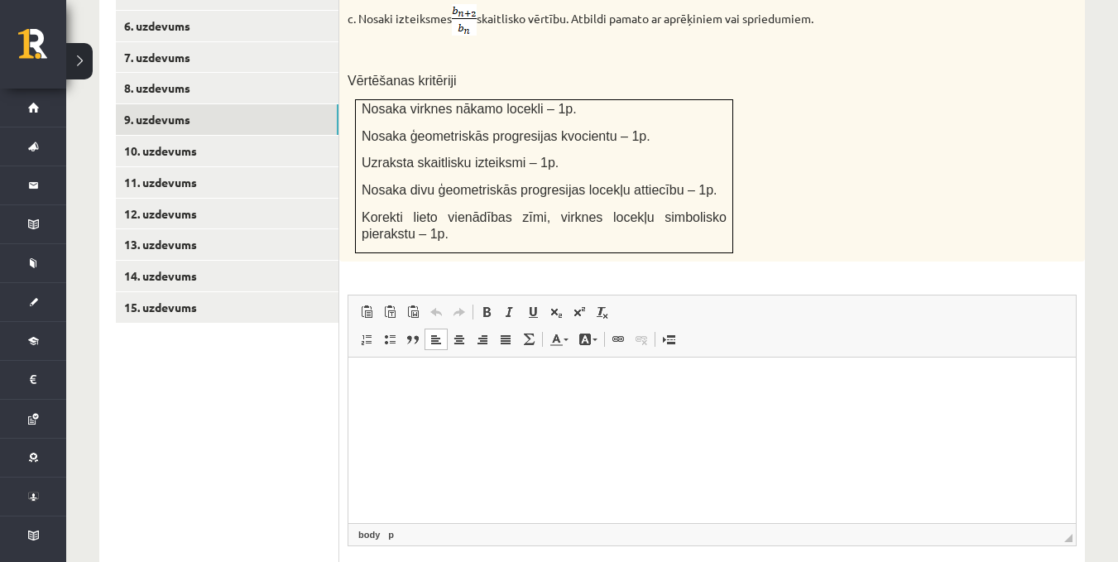
click at [434, 401] on html at bounding box center [711, 382] width 727 height 50
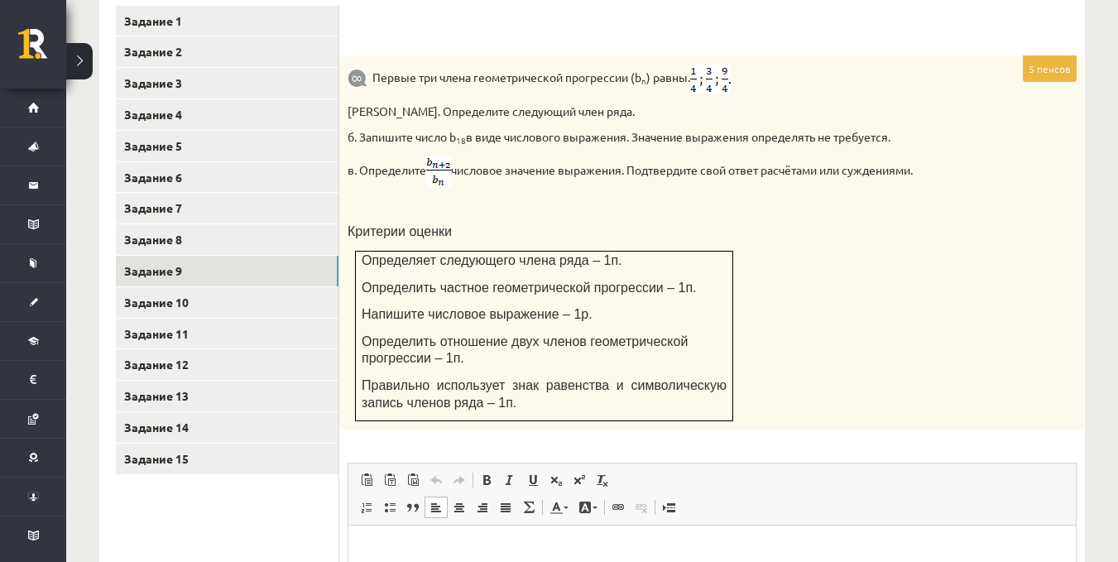
scroll to position [736, 0]
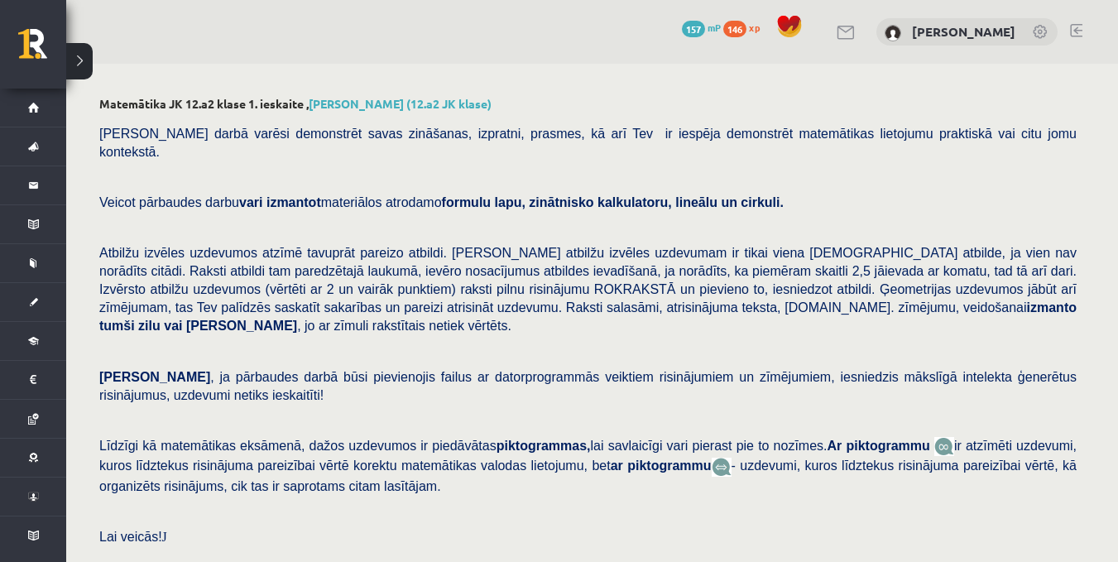
scroll to position [674, 0]
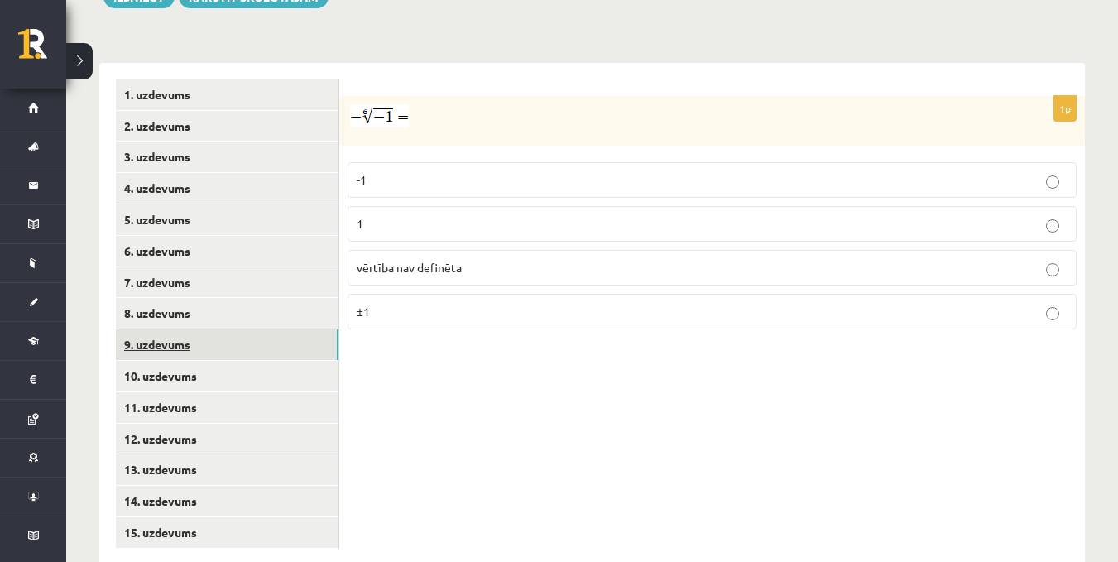
click at [118, 329] on link "9. uzdevums" at bounding box center [227, 344] width 223 height 31
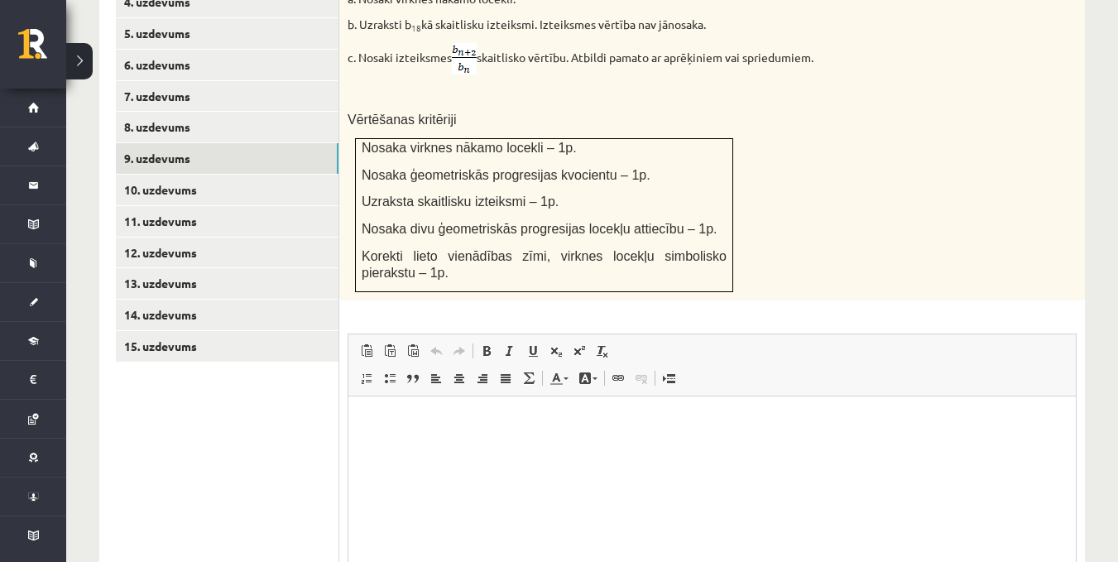
scroll to position [990, 0]
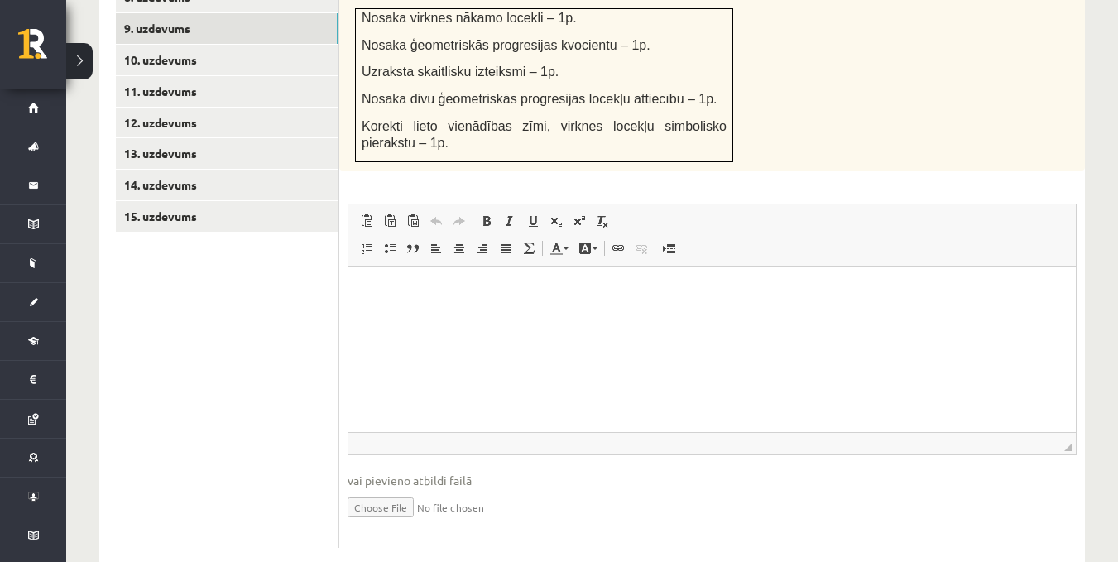
click at [380, 489] on input "file" at bounding box center [712, 506] width 729 height 34
type input "**********"
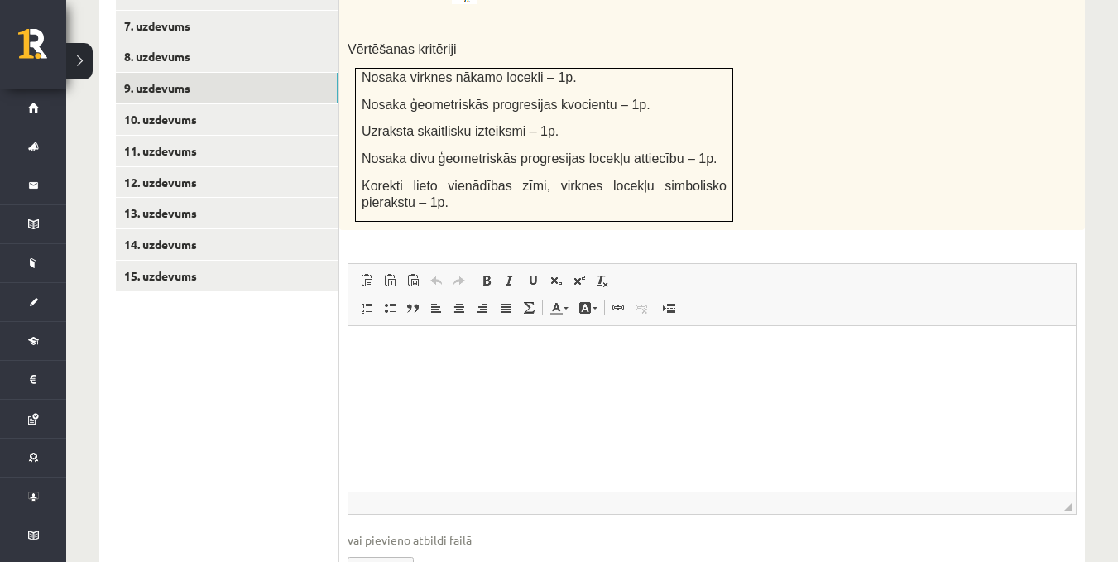
scroll to position [924, 0]
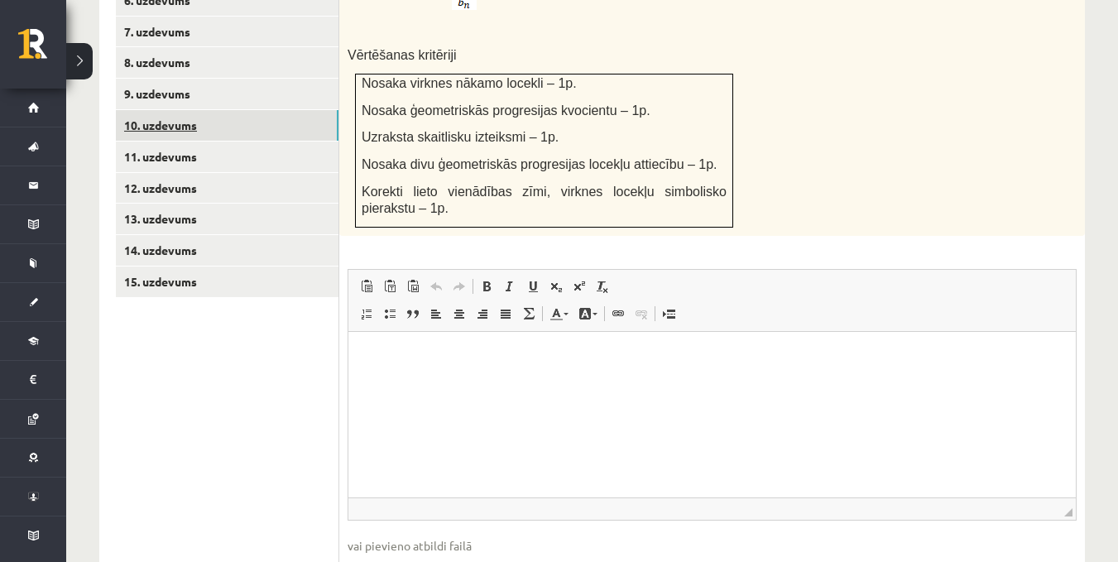
click at [186, 110] on link "10. uzdevums" at bounding box center [227, 125] width 223 height 31
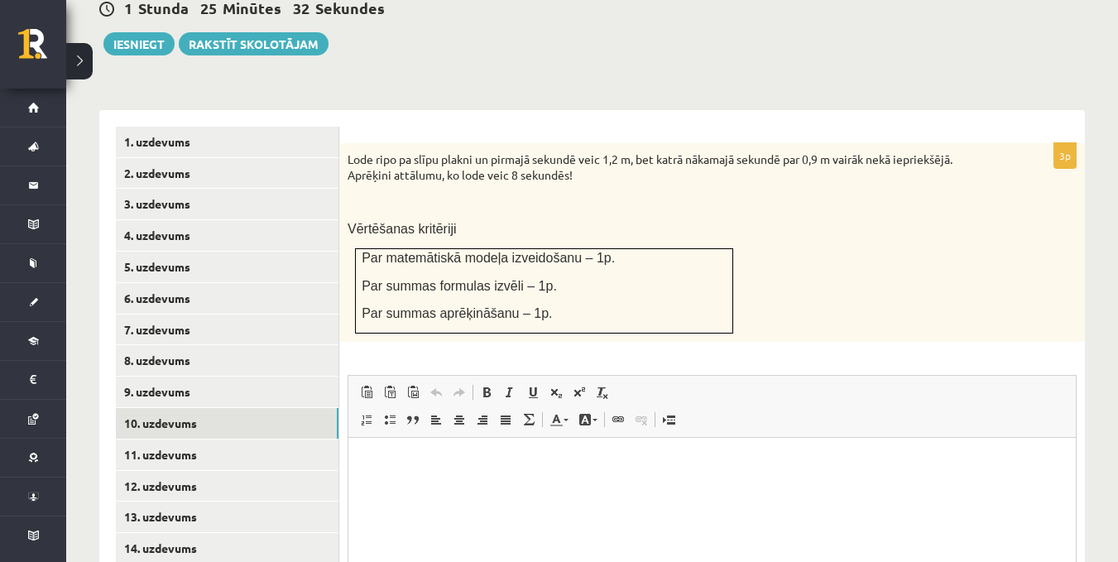
scroll to position [628, 0]
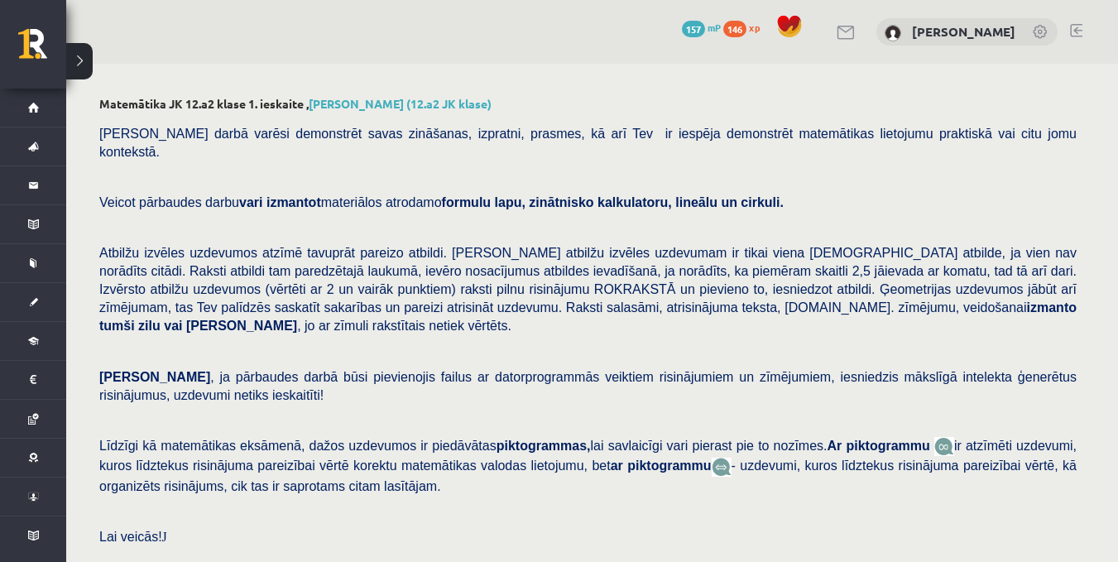
scroll to position [628, 0]
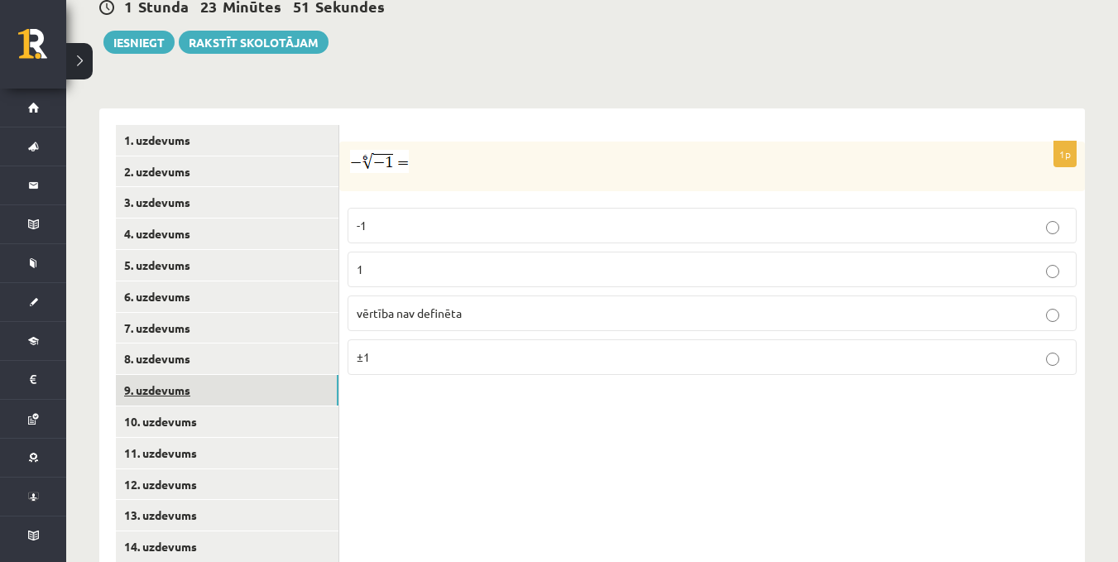
click at [173, 375] on link "9. uzdevums" at bounding box center [227, 390] width 223 height 31
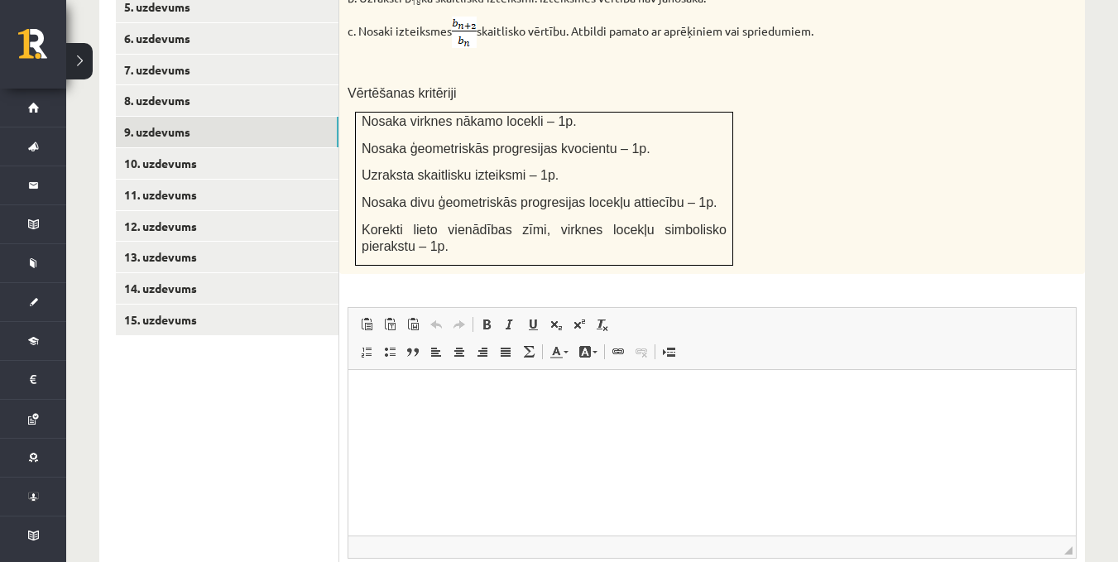
scroll to position [1007, 0]
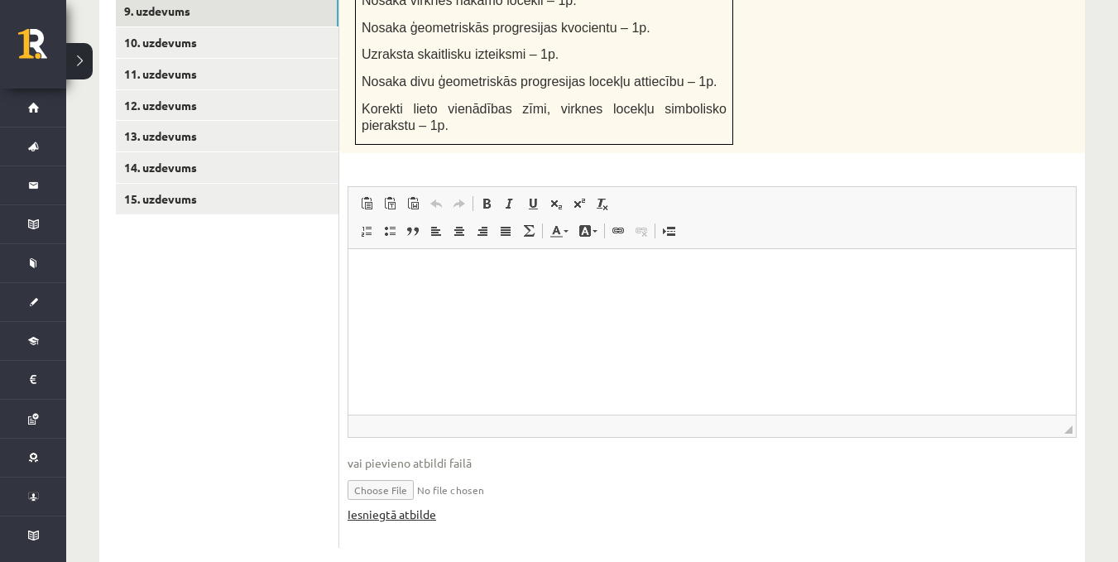
click at [410, 506] on link "Iesniegtā atbilde" at bounding box center [392, 514] width 89 height 17
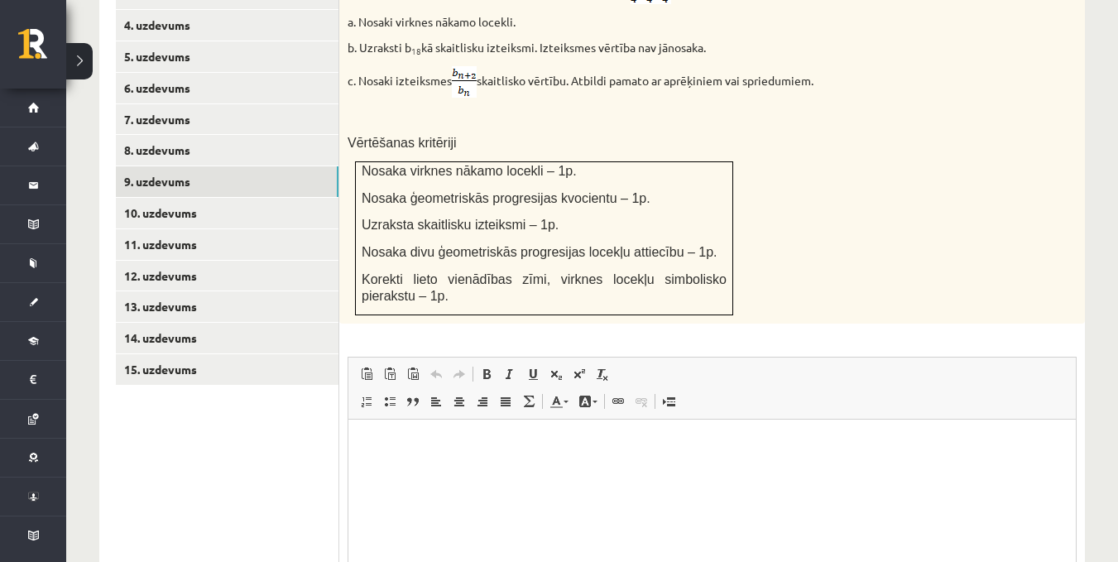
scroll to position [737, 0]
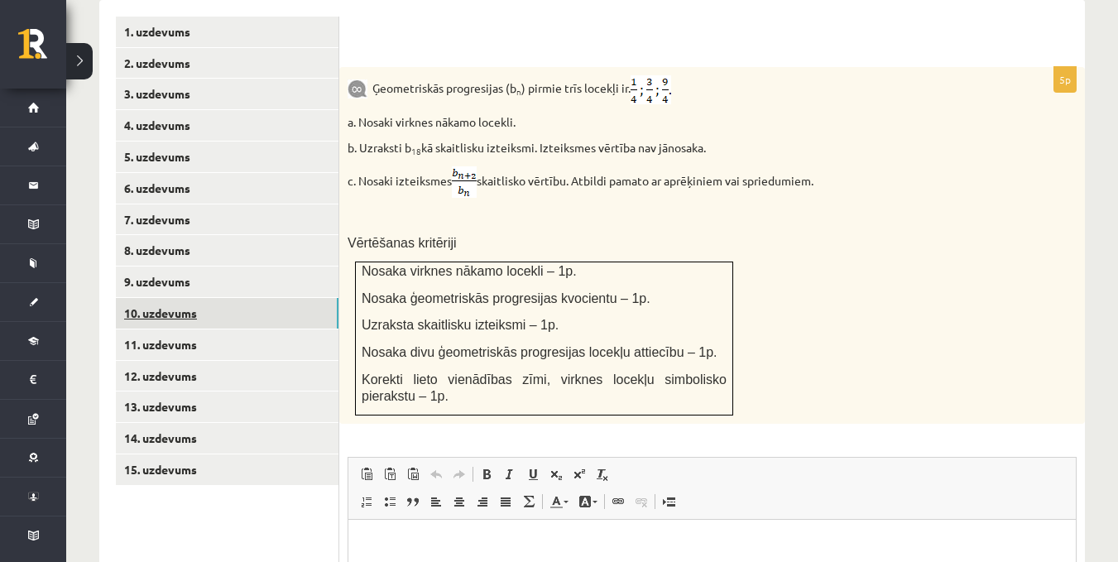
click at [159, 298] on link "10. uzdevums" at bounding box center [227, 313] width 223 height 31
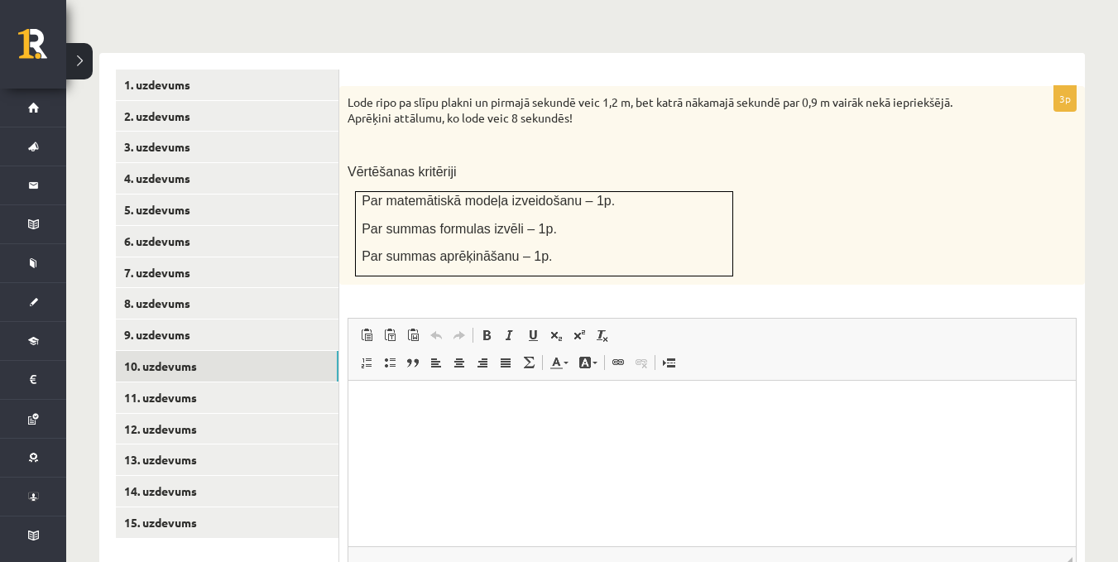
scroll to position [741, 0]
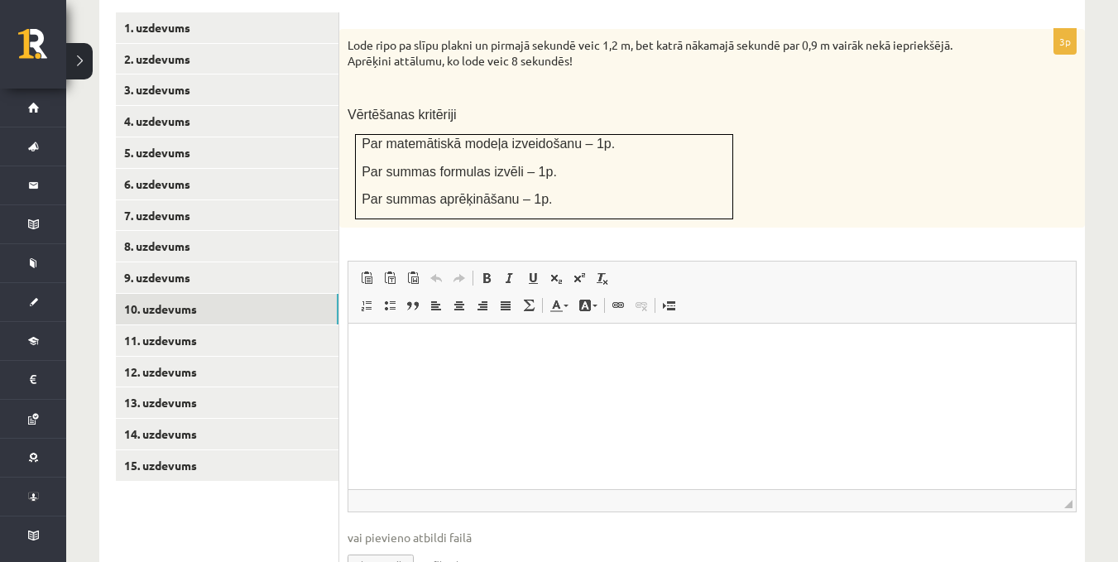
click at [389, 546] on input "file" at bounding box center [712, 563] width 729 height 34
type input "**********"
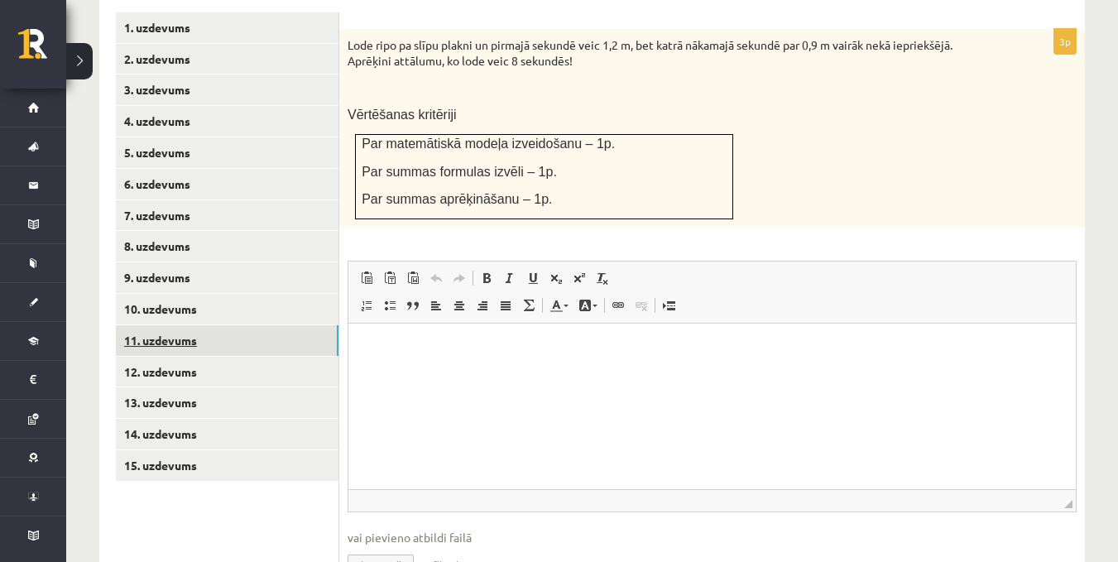
click at [194, 325] on link "11. uzdevums" at bounding box center [227, 340] width 223 height 31
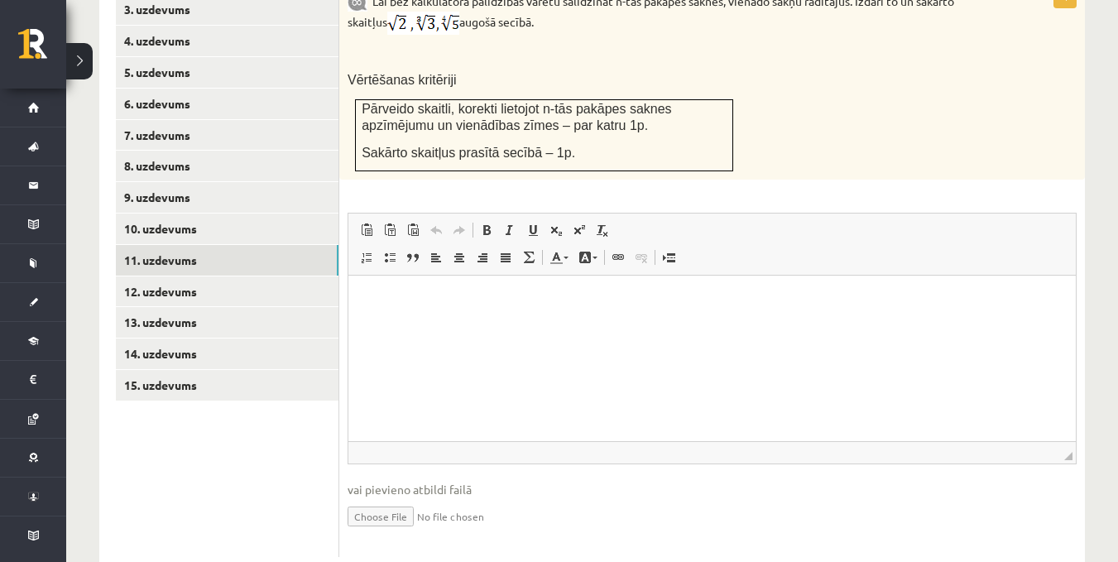
scroll to position [830, 0]
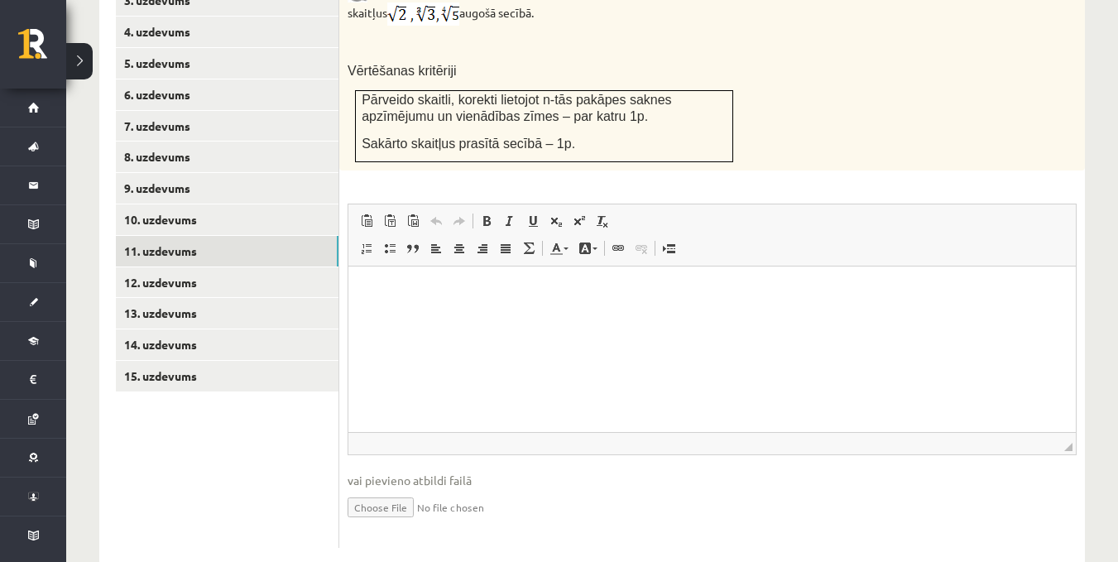
click at [394, 489] on input "file" at bounding box center [712, 506] width 729 height 34
type input "**********"
click at [425, 523] on link "Iesniegtā atbilde" at bounding box center [392, 531] width 89 height 17
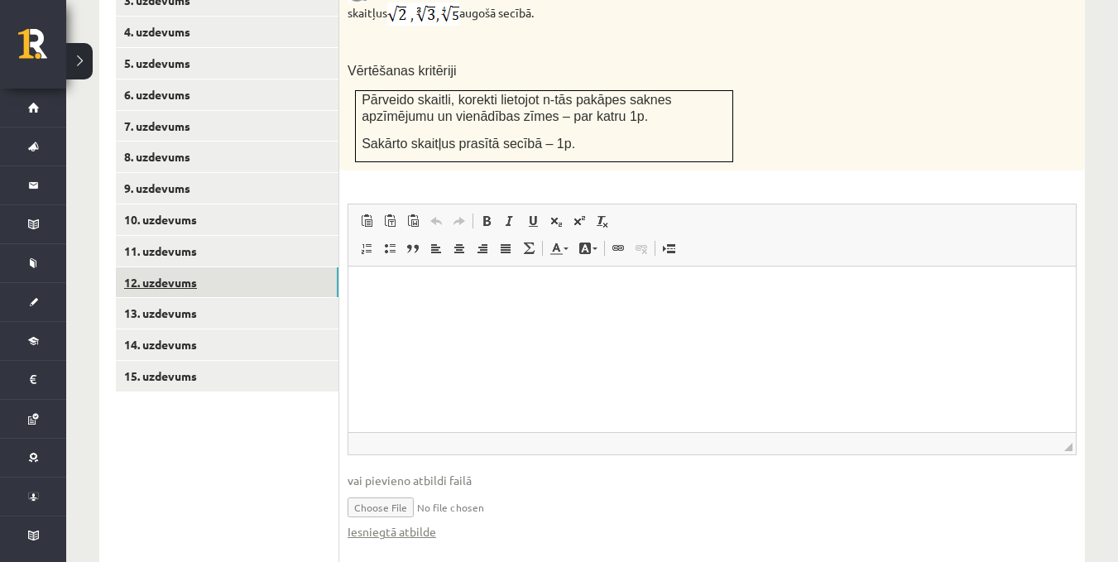
click at [199, 267] on link "12. uzdevums" at bounding box center [227, 282] width 223 height 31
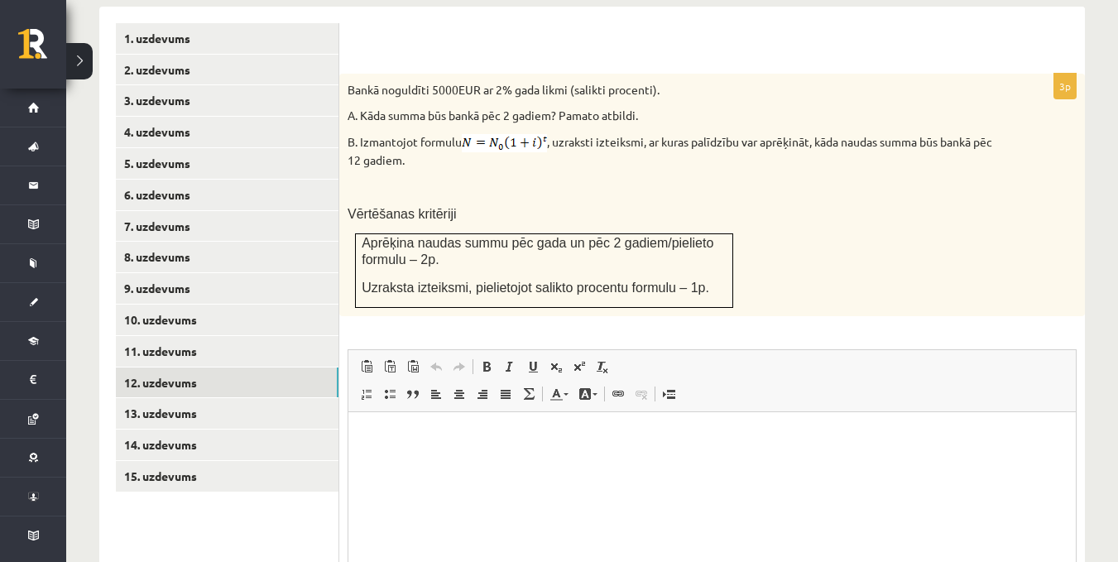
scroll to position [732, 0]
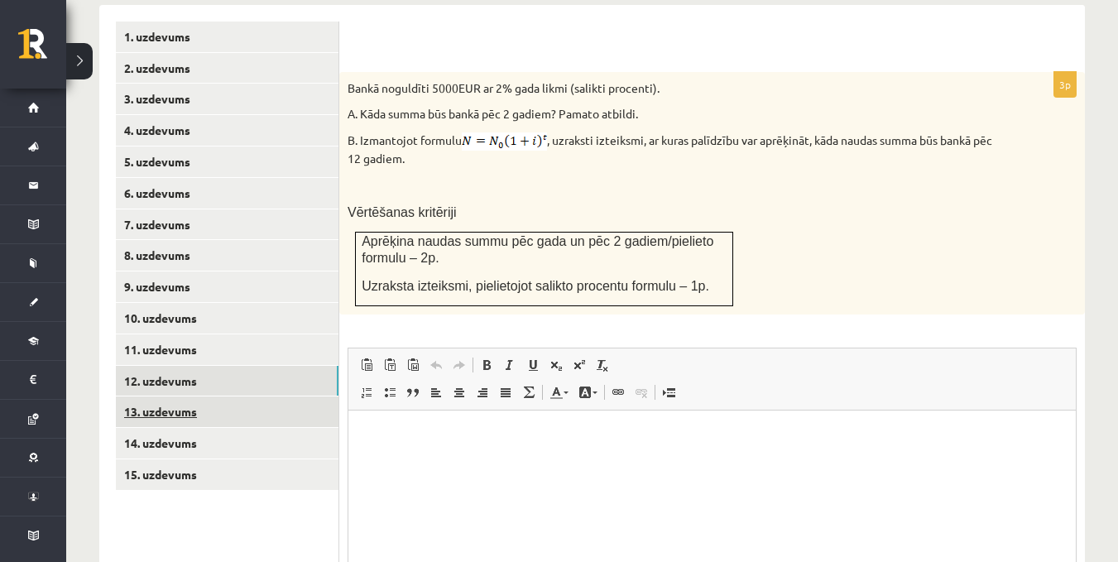
click at [228, 396] on link "13. uzdevums" at bounding box center [227, 411] width 223 height 31
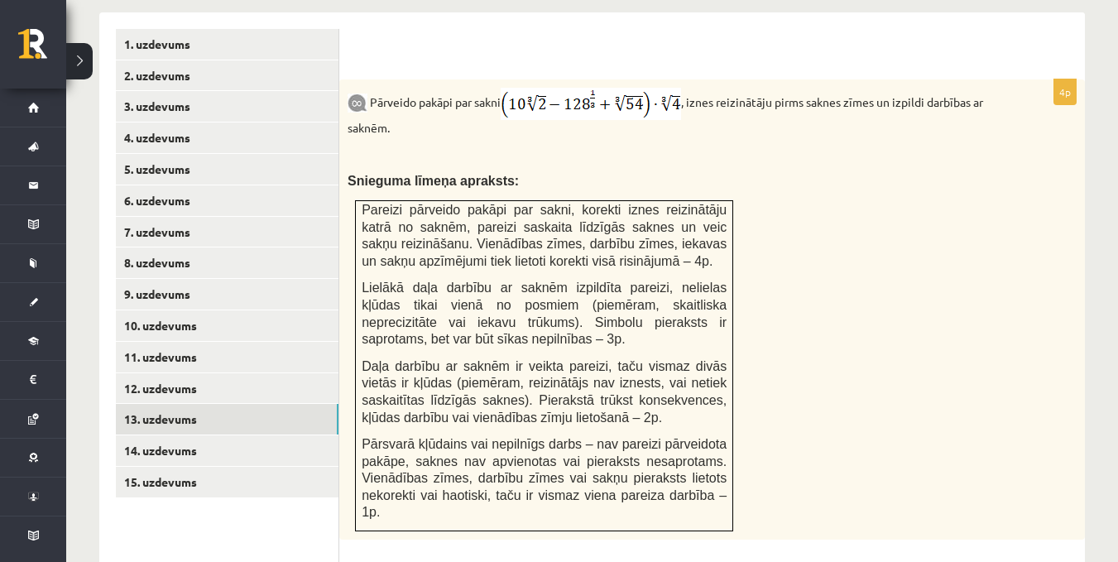
scroll to position [709, 0]
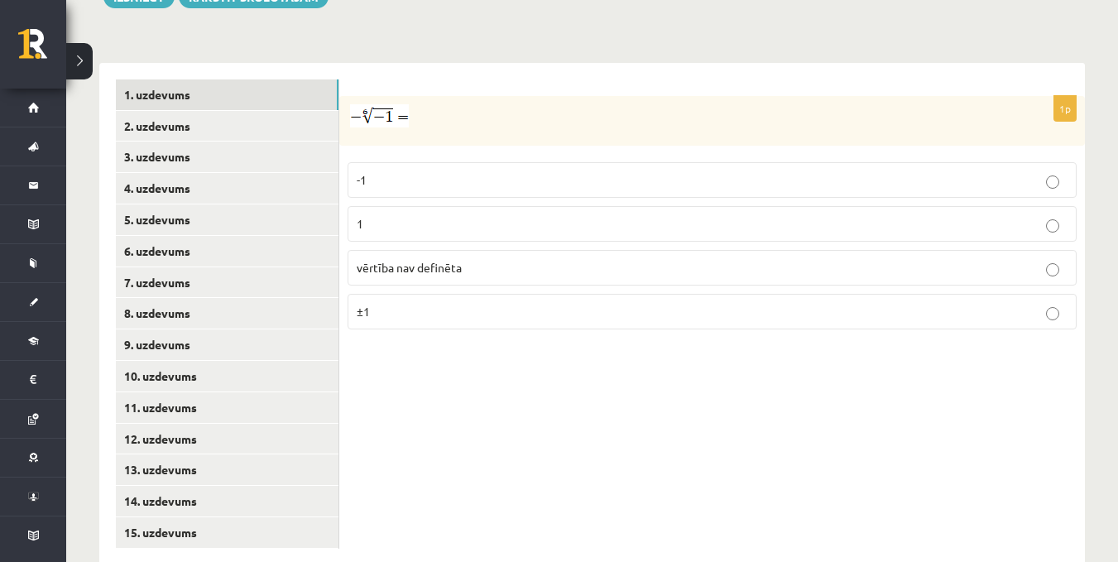
scroll to position [674, 0]
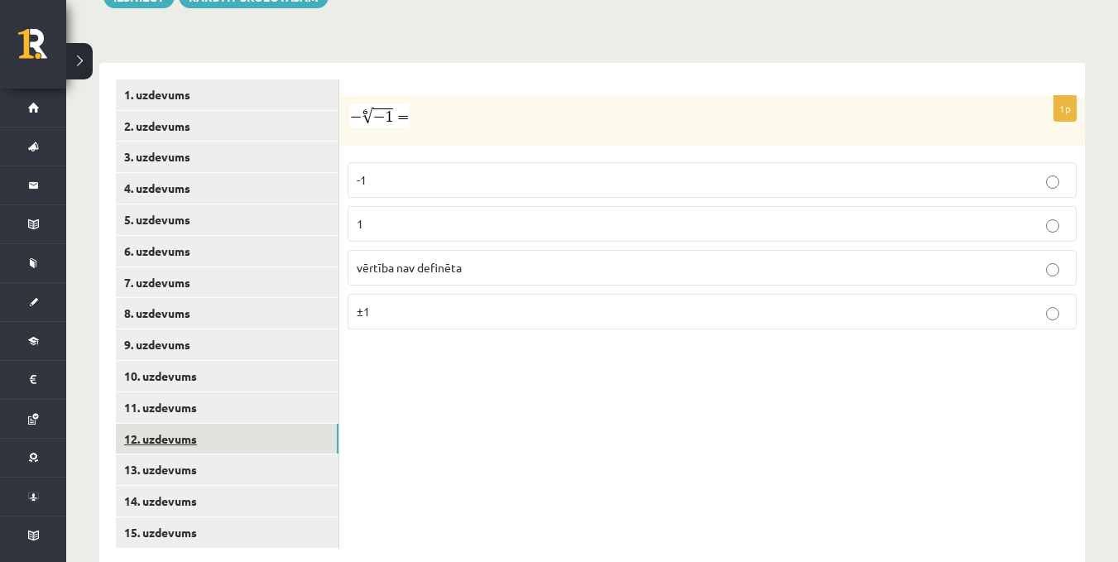
click at [194, 424] on link "12. uzdevums" at bounding box center [227, 439] width 223 height 31
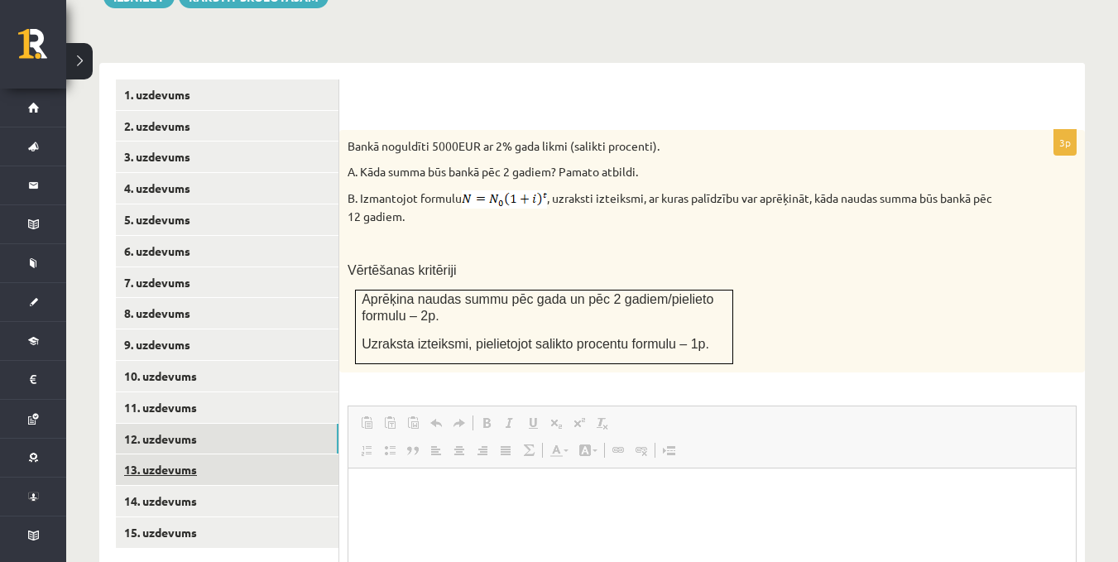
scroll to position [0, 0]
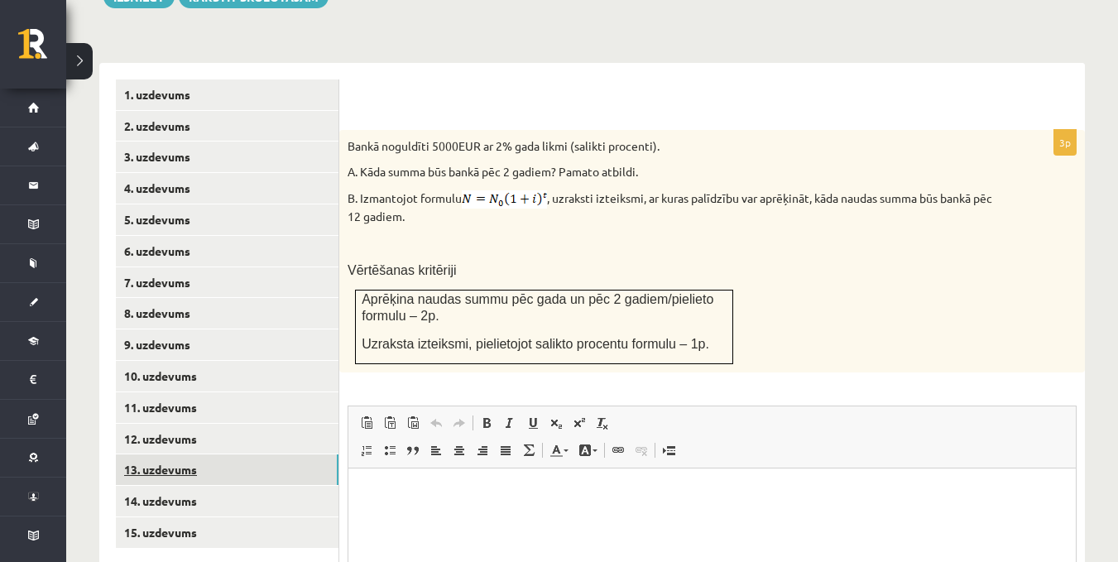
click at [166, 454] on link "13. uzdevums" at bounding box center [227, 469] width 223 height 31
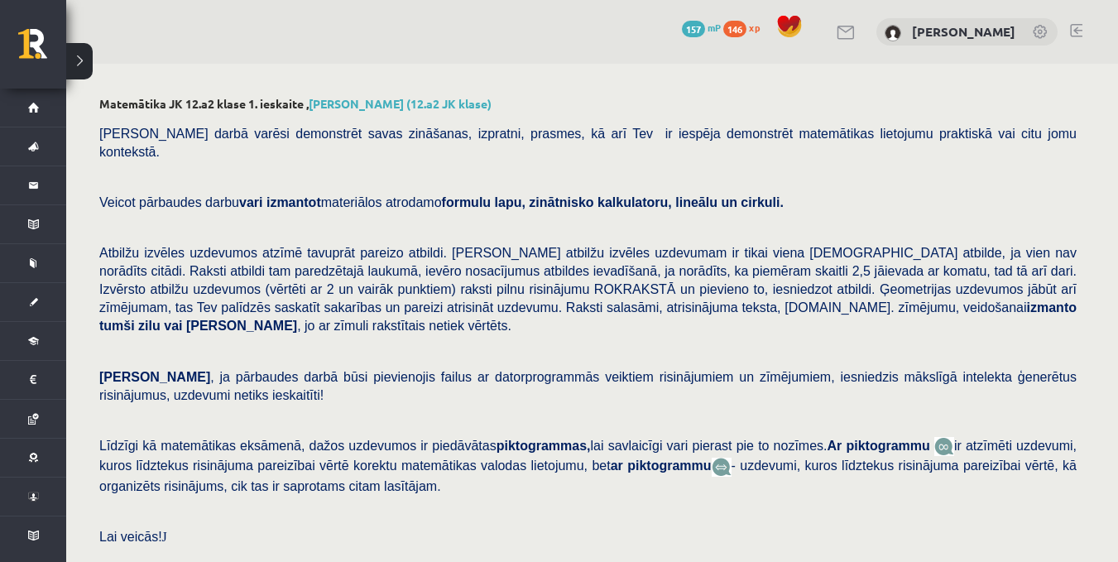
scroll to position [674, 0]
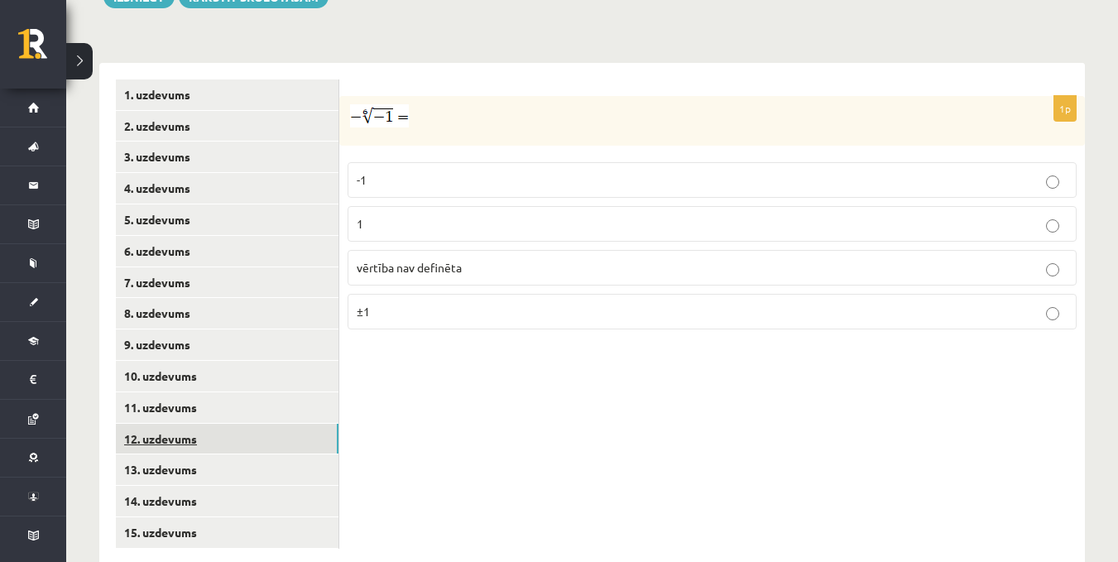
click at [200, 424] on link "12. uzdevums" at bounding box center [227, 439] width 223 height 31
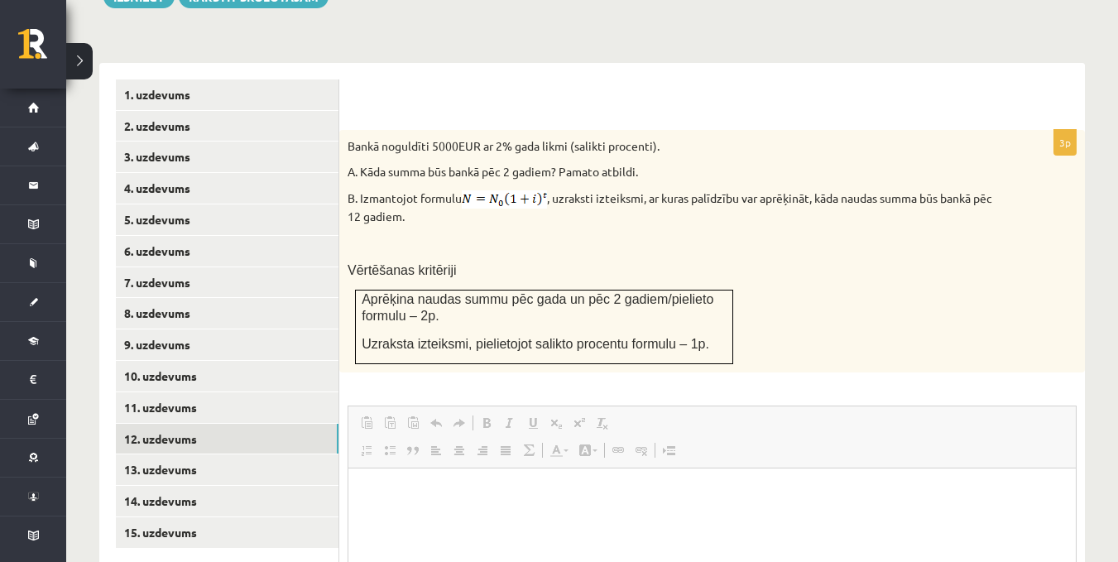
scroll to position [0, 0]
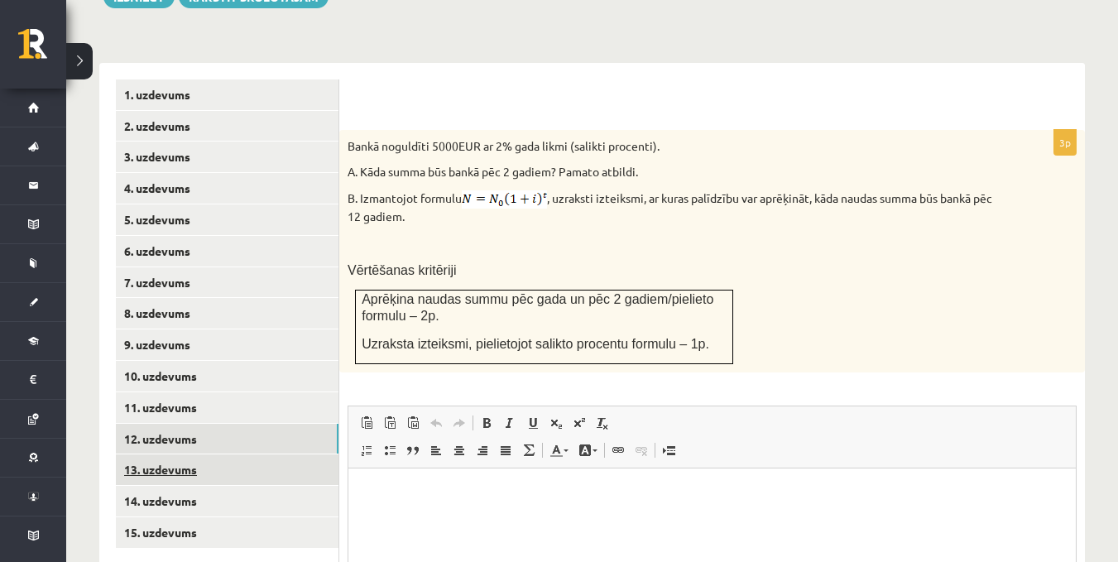
click at [206, 454] on link "13. uzdevums" at bounding box center [227, 469] width 223 height 31
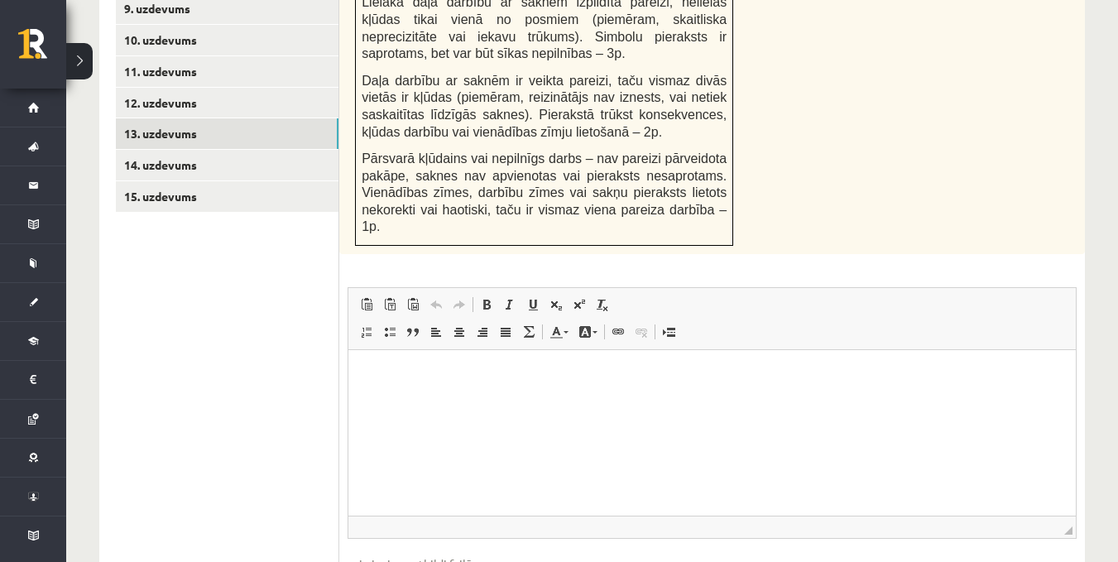
scroll to position [1033, 0]
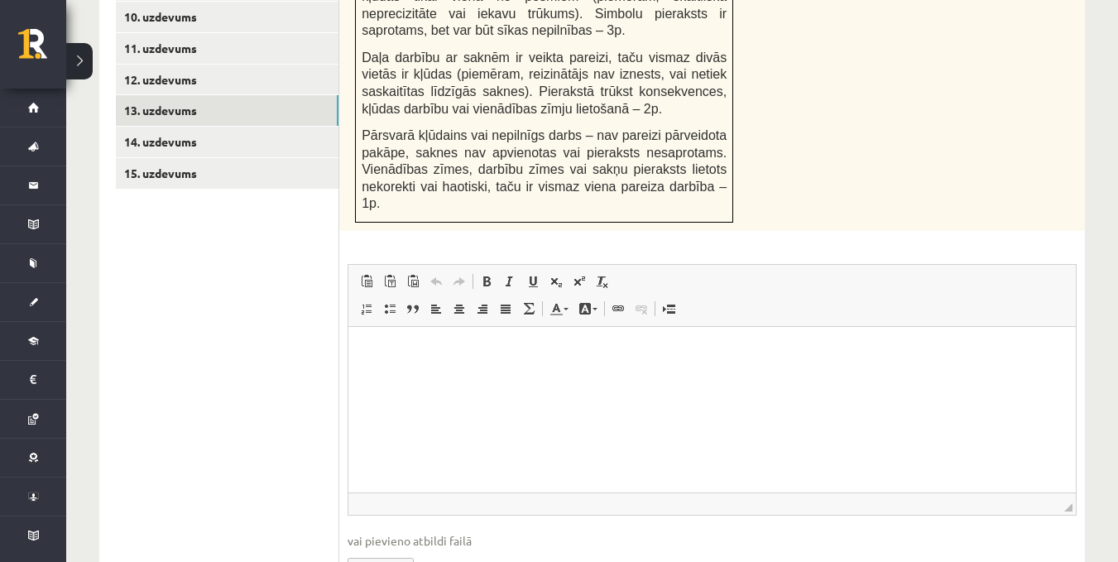
click at [401, 550] on input "file" at bounding box center [712, 567] width 729 height 34
type input "**********"
click at [163, 127] on link "14. uzdevums" at bounding box center [227, 142] width 223 height 31
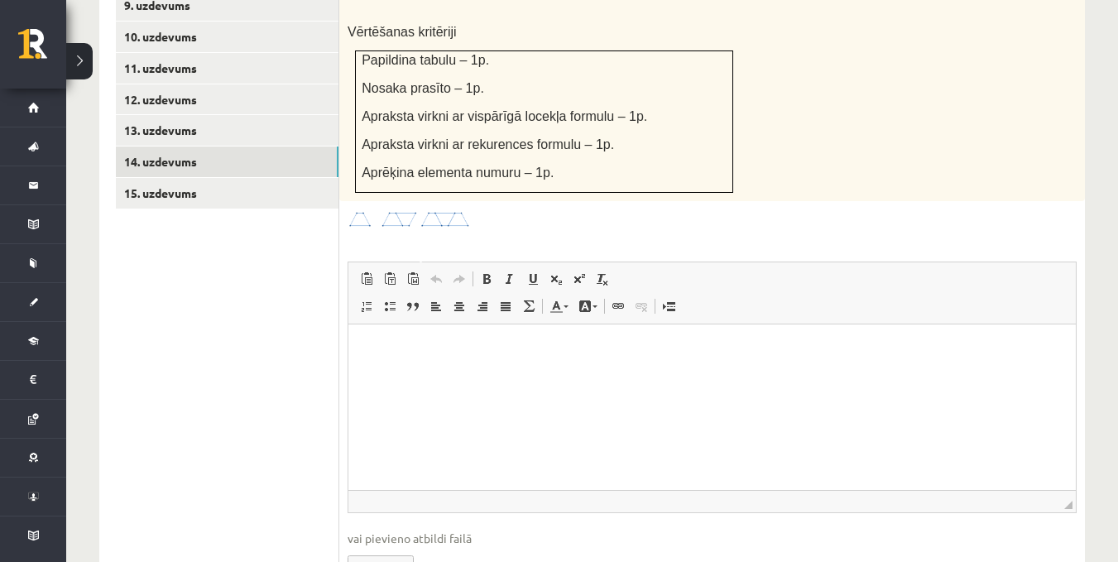
scroll to position [1053, 0]
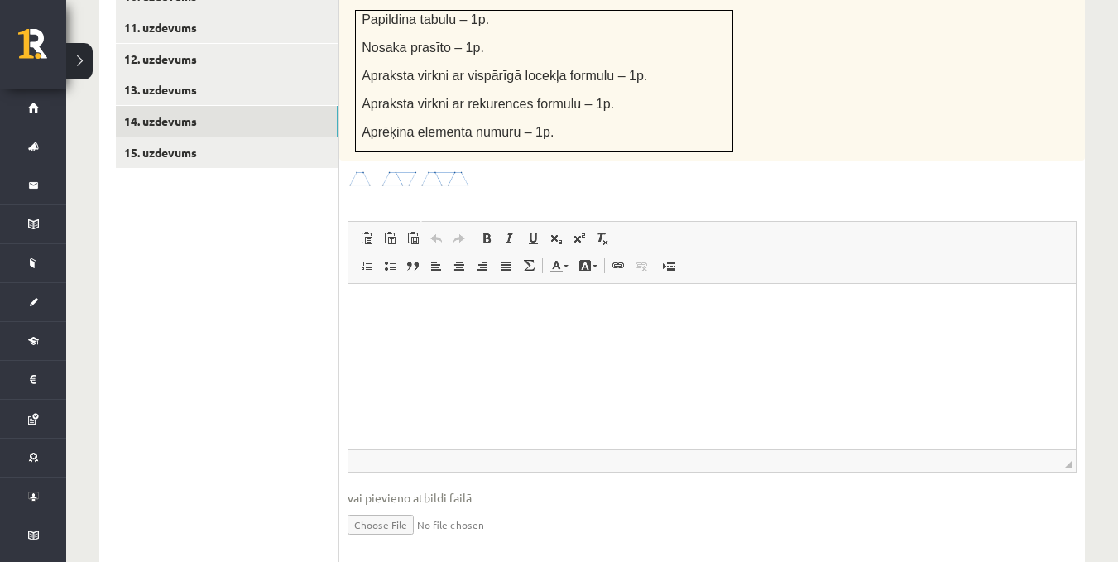
click at [380, 506] on input "file" at bounding box center [712, 523] width 729 height 34
type input "**********"
click at [422, 540] on link "Iesniegtā atbilde" at bounding box center [392, 548] width 89 height 17
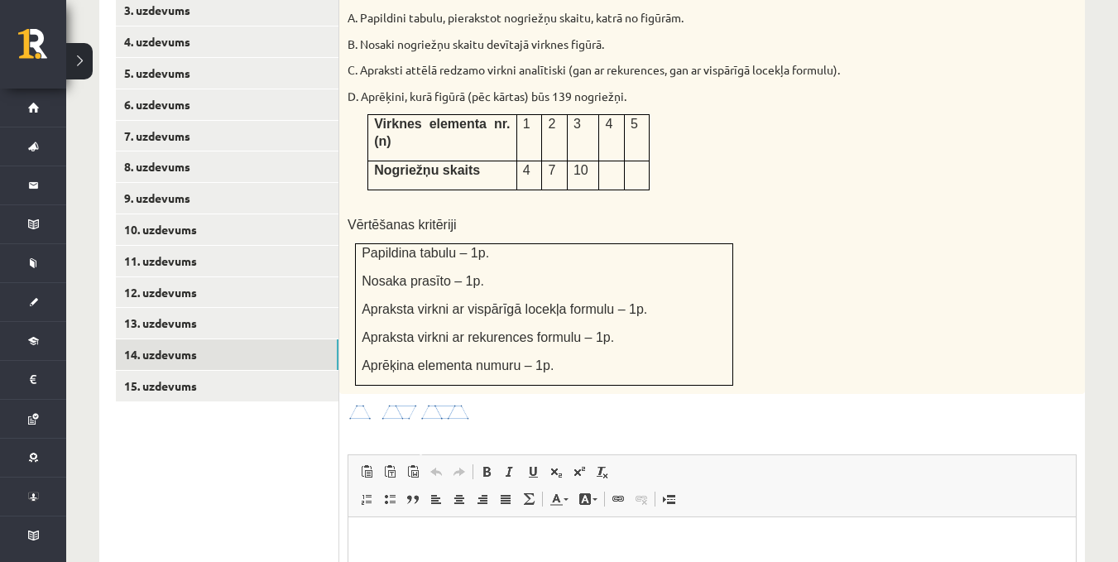
scroll to position [846, 0]
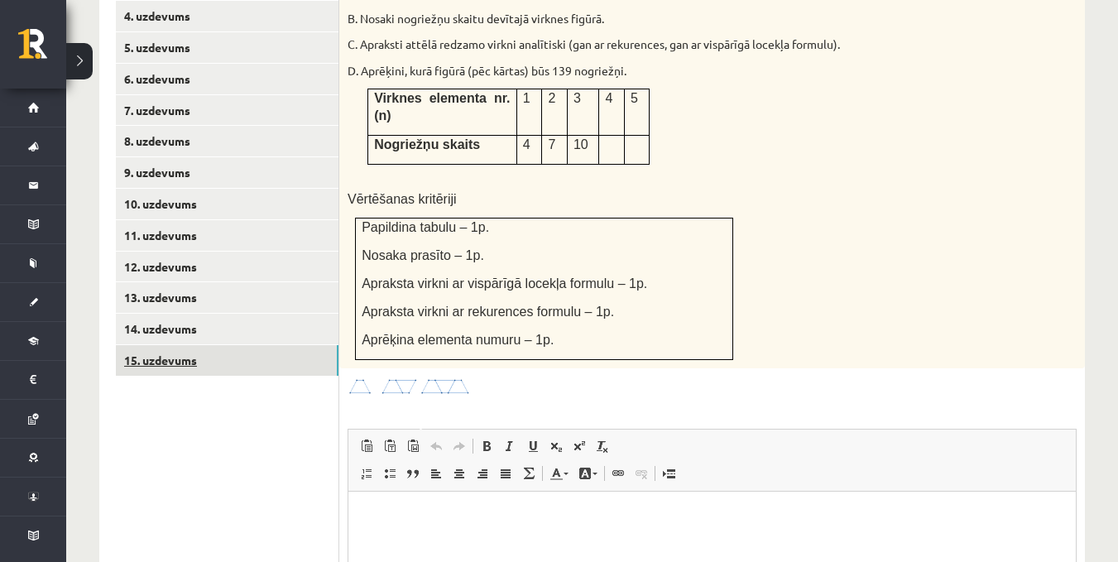
click at [191, 345] on link "15. uzdevums" at bounding box center [227, 360] width 223 height 31
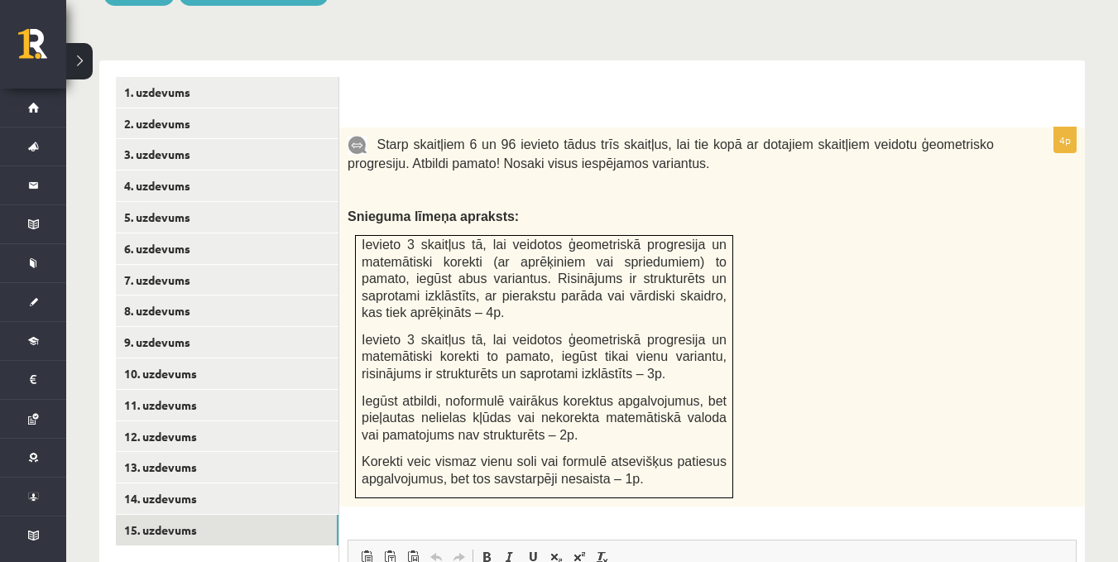
scroll to position [693, 0]
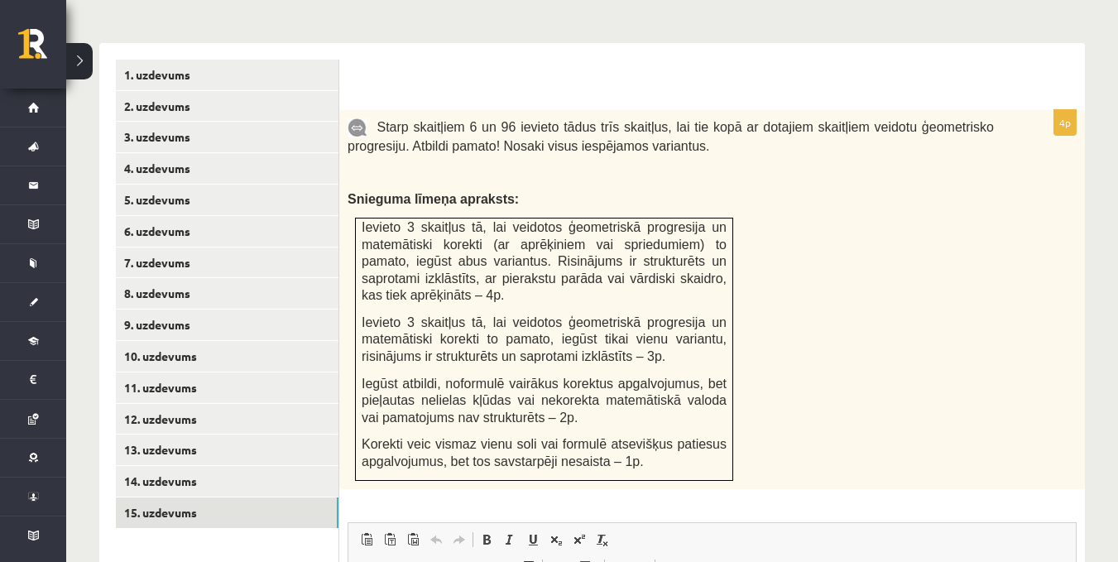
click at [1108, 298] on div "Matemātika JK 12.a2 klase 1. ieskaite , Zlata Zima (12.a2 JK klase) Pārbaudes d…" at bounding box center [592, 143] width 1052 height 1546
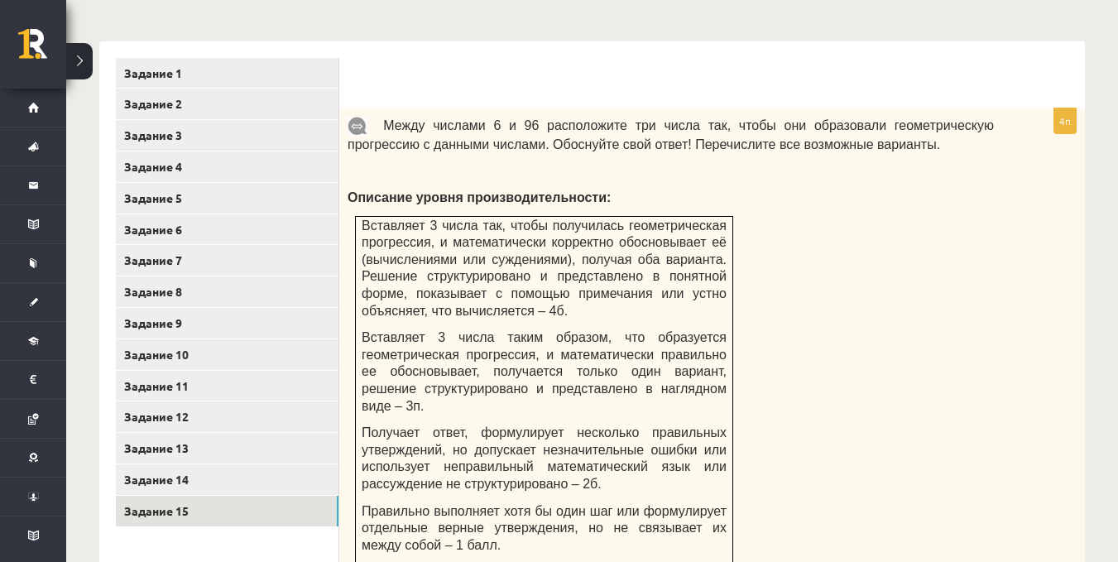
scroll to position [728, 0]
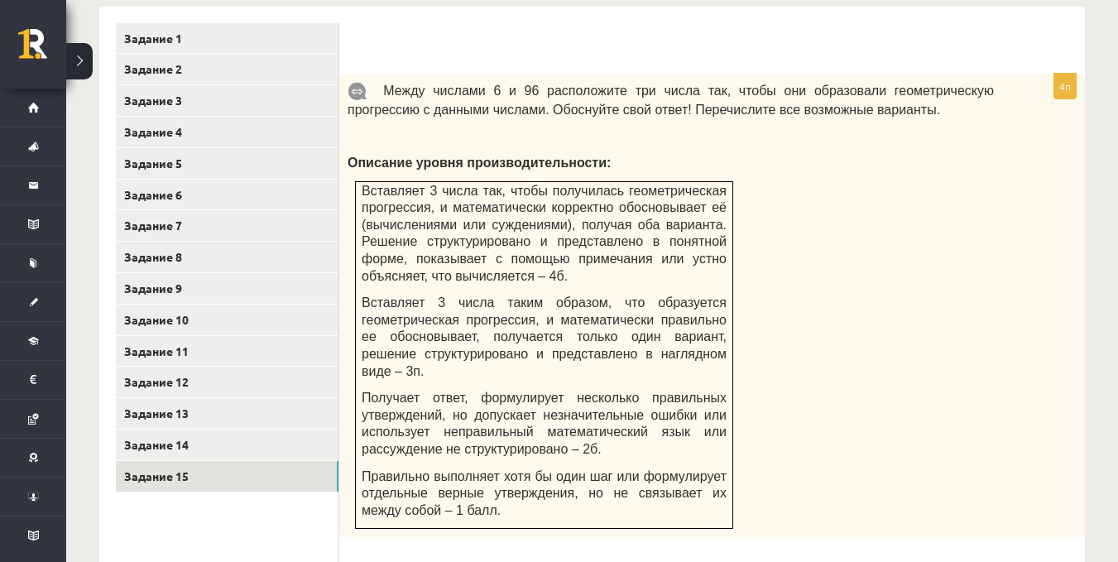
click at [805, 245] on div "Между числами 6 и 96 расположите три числа так, чтобы они образовали геометриче…" at bounding box center [712, 306] width 746 height 464
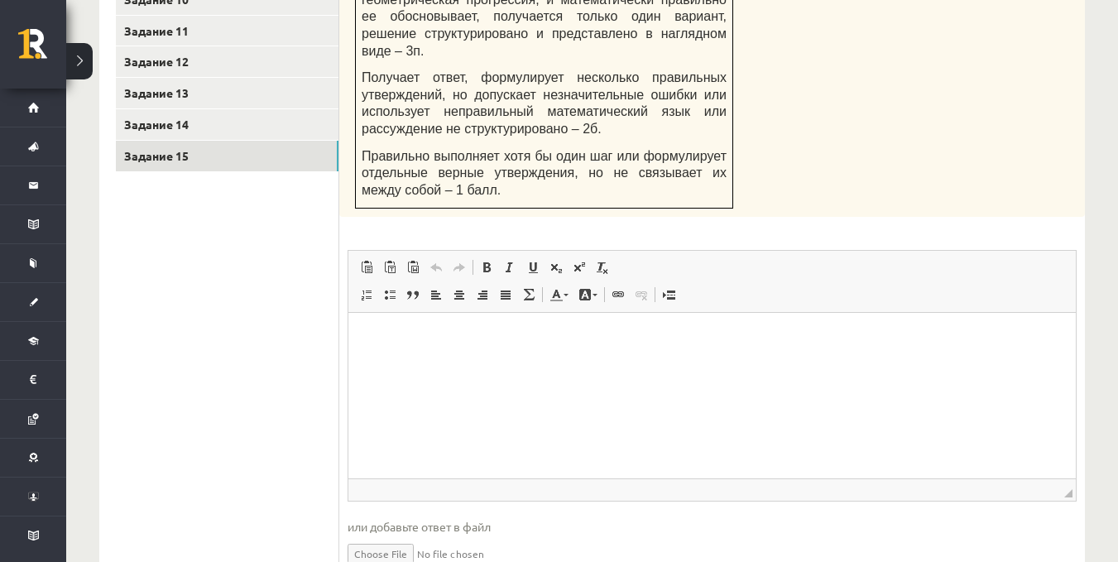
scroll to position [1115, 0]
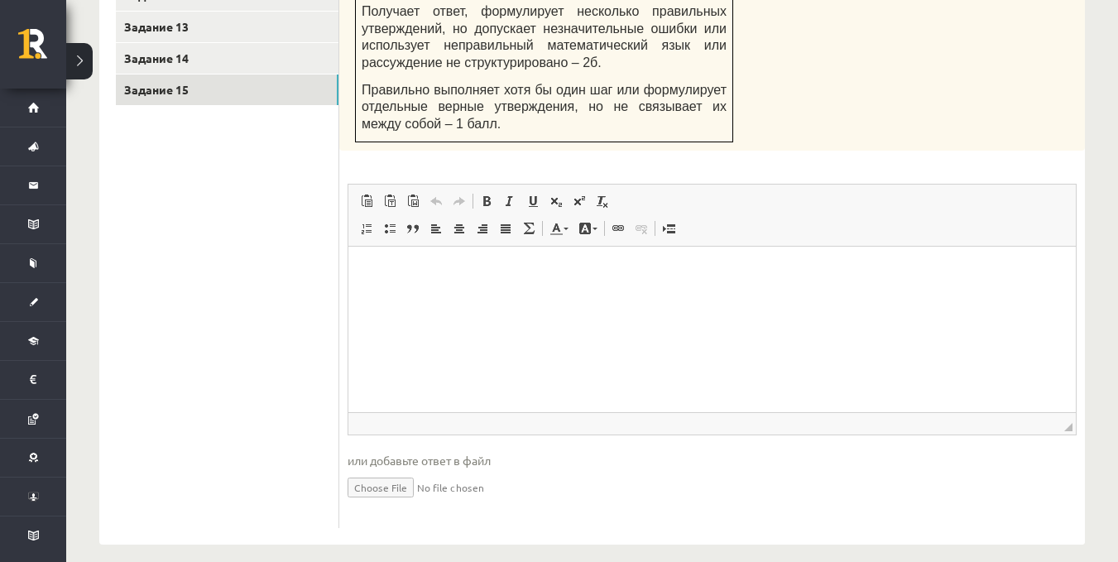
click at [394, 476] on input "file" at bounding box center [712, 486] width 729 height 34
type input "**********"
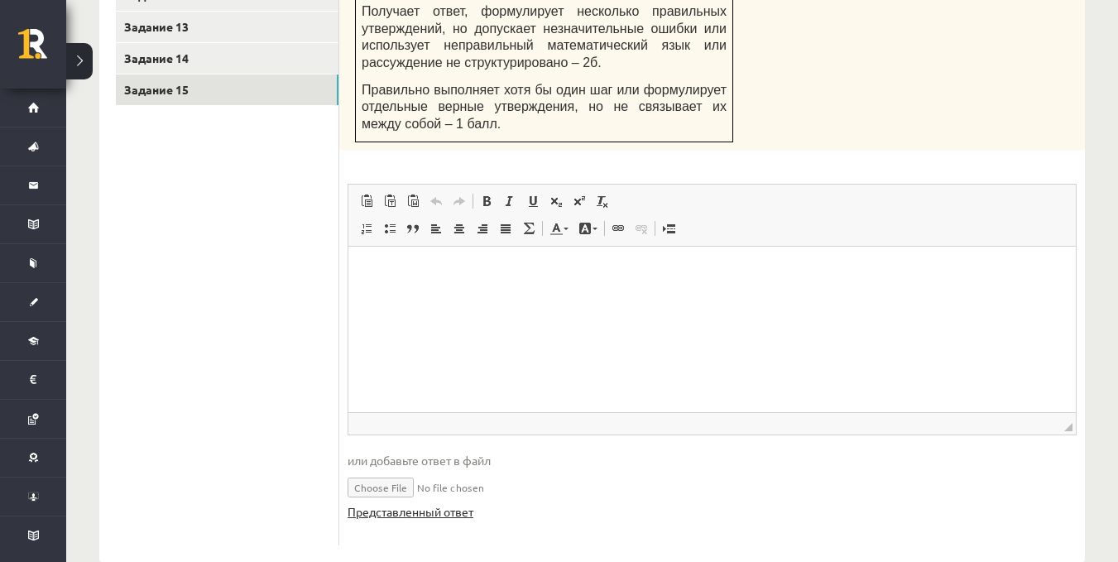
click at [437, 504] on font "Представленный ответ" at bounding box center [411, 511] width 126 height 15
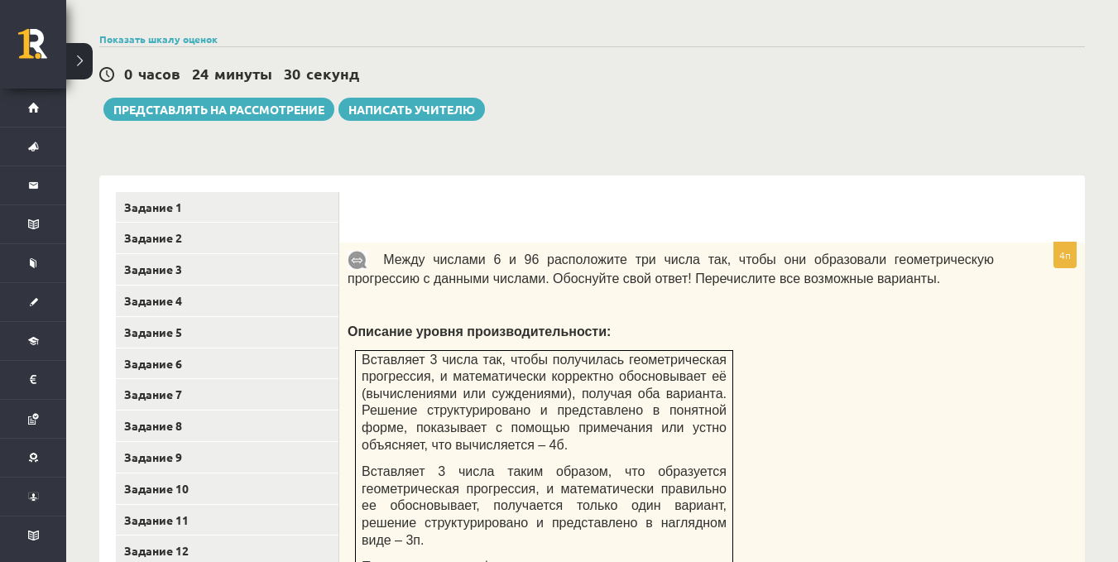
scroll to position [564, 0]
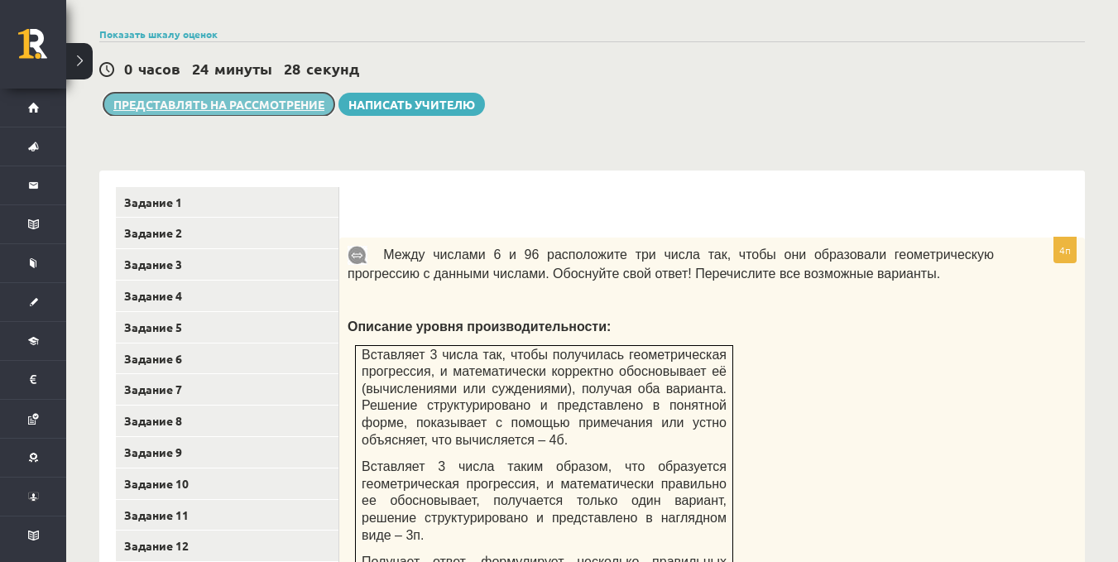
click at [287, 103] on font "Представлять на рассмотрение" at bounding box center [218, 104] width 211 height 15
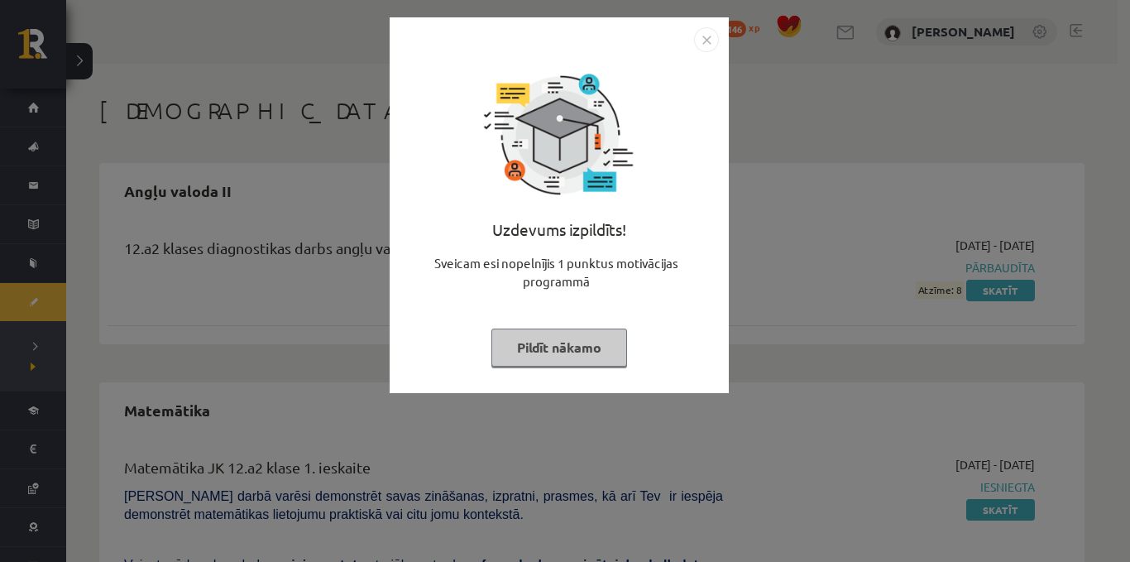
click at [781, 341] on div "Uzdevums izpildīts! Sveicam esi nopelnījis 1 punktus motivācijas programmā Pild…" at bounding box center [565, 281] width 1130 height 562
